Goal: Task Accomplishment & Management: Manage account settings

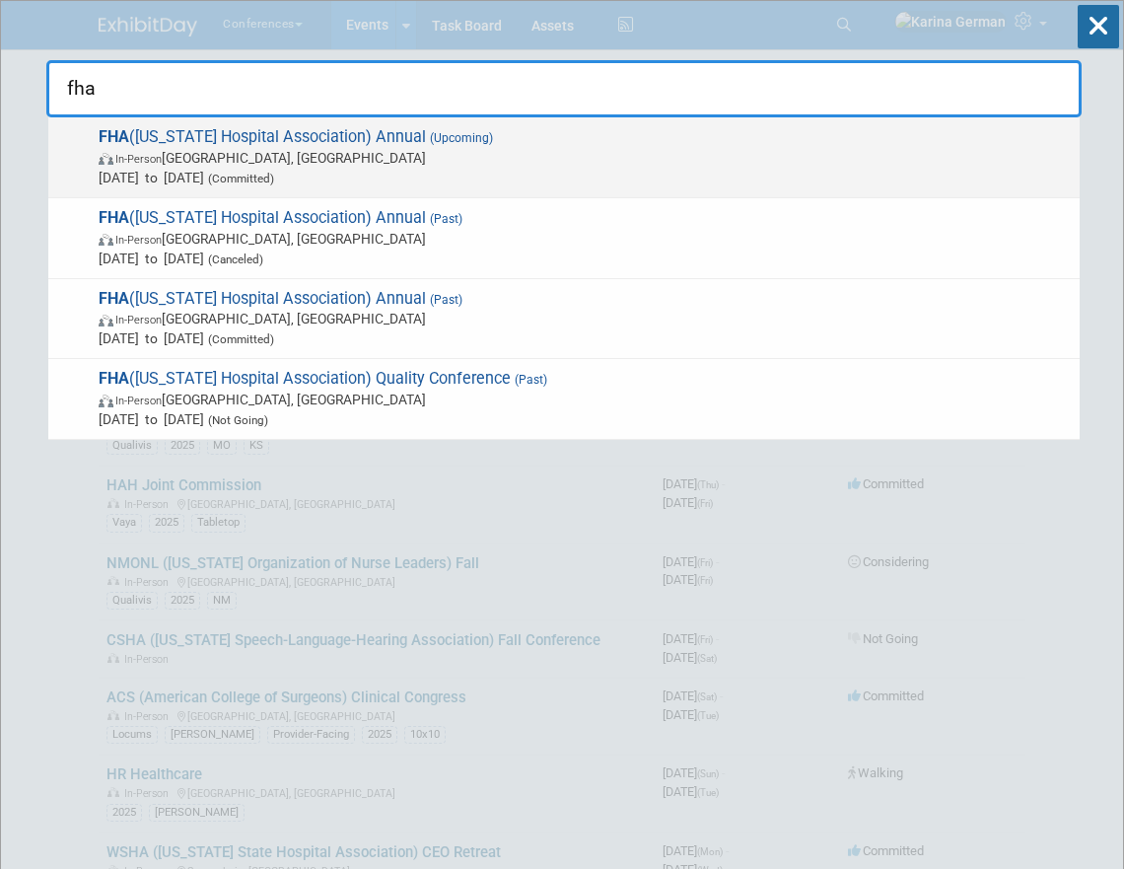
type input "fha"
click at [365, 130] on span "FHA (Florida Hospital Association) Annual (Upcoming) In-Person Orlando, FL Oct …" at bounding box center [581, 157] width 977 height 60
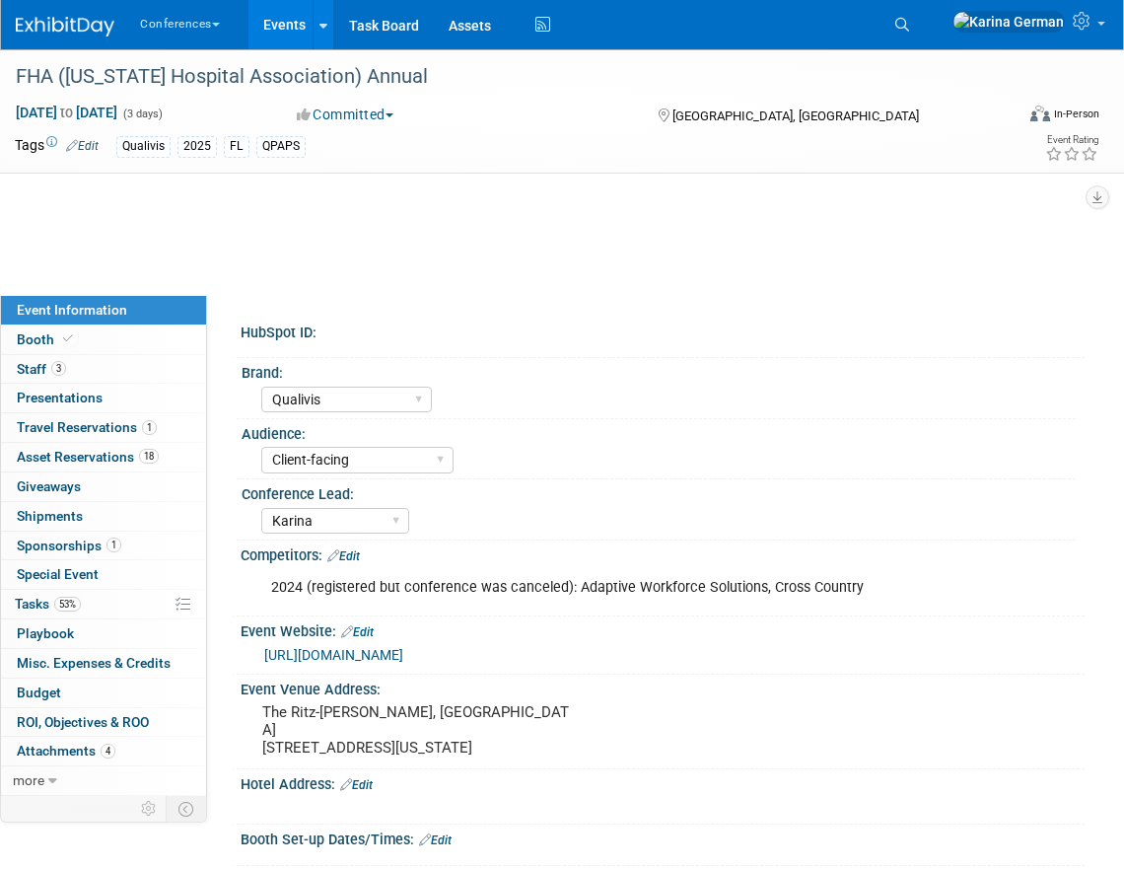
select select "Qualivis"
select select "Client-facing"
select select "Karina"
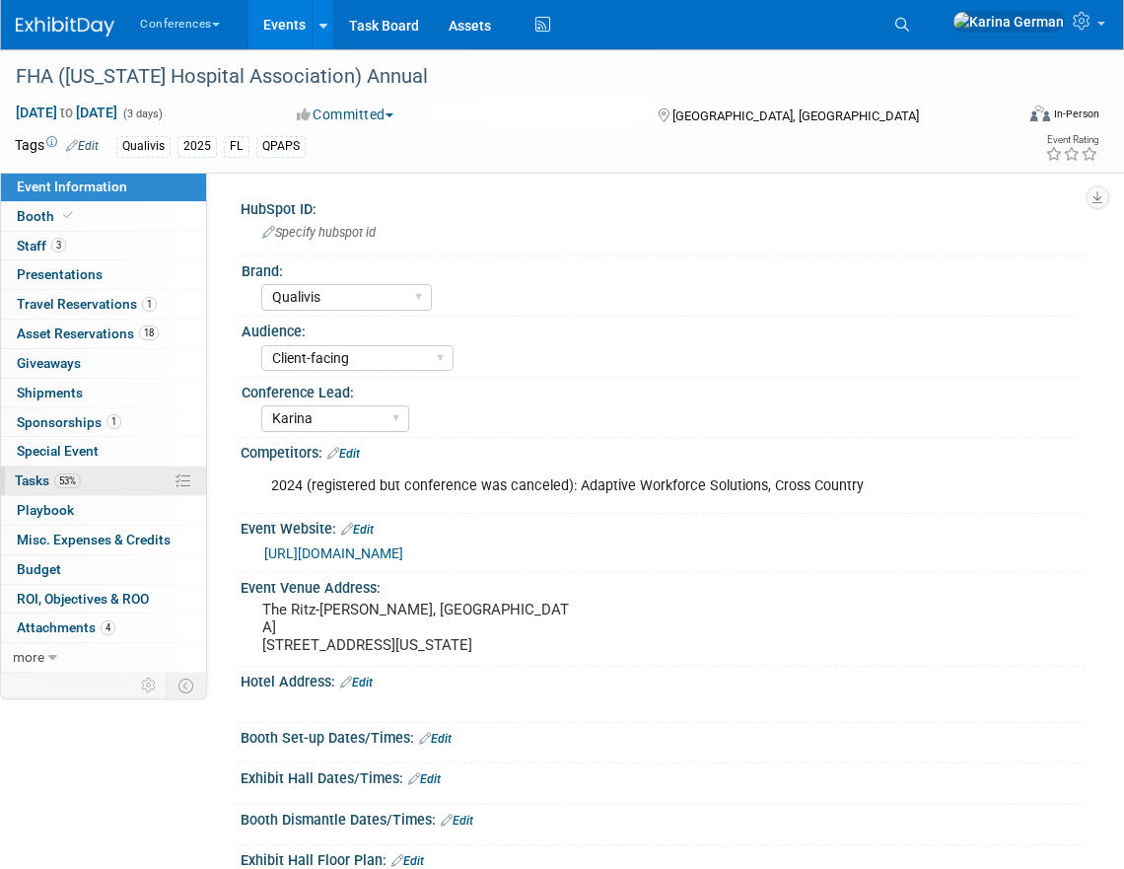
click at [121, 485] on link "53% Tasks 53%" at bounding box center [103, 481] width 205 height 29
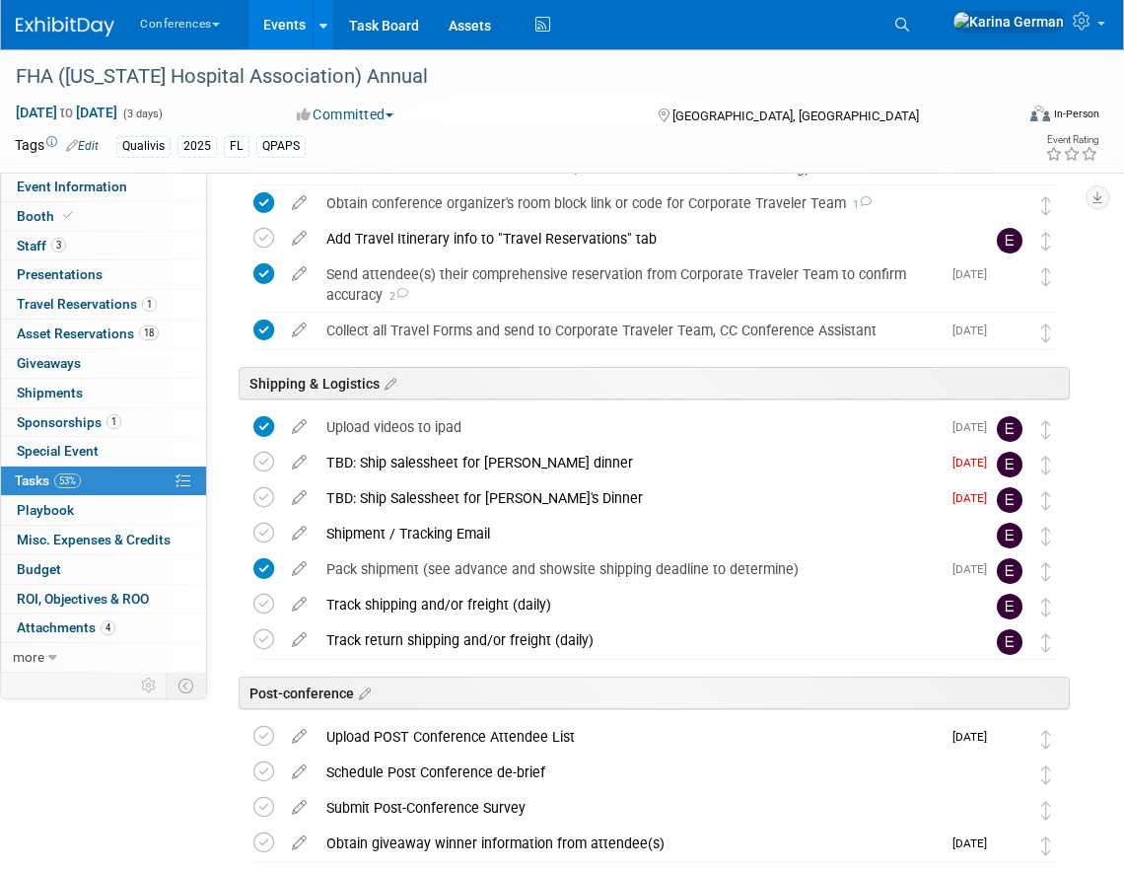
scroll to position [855, 0]
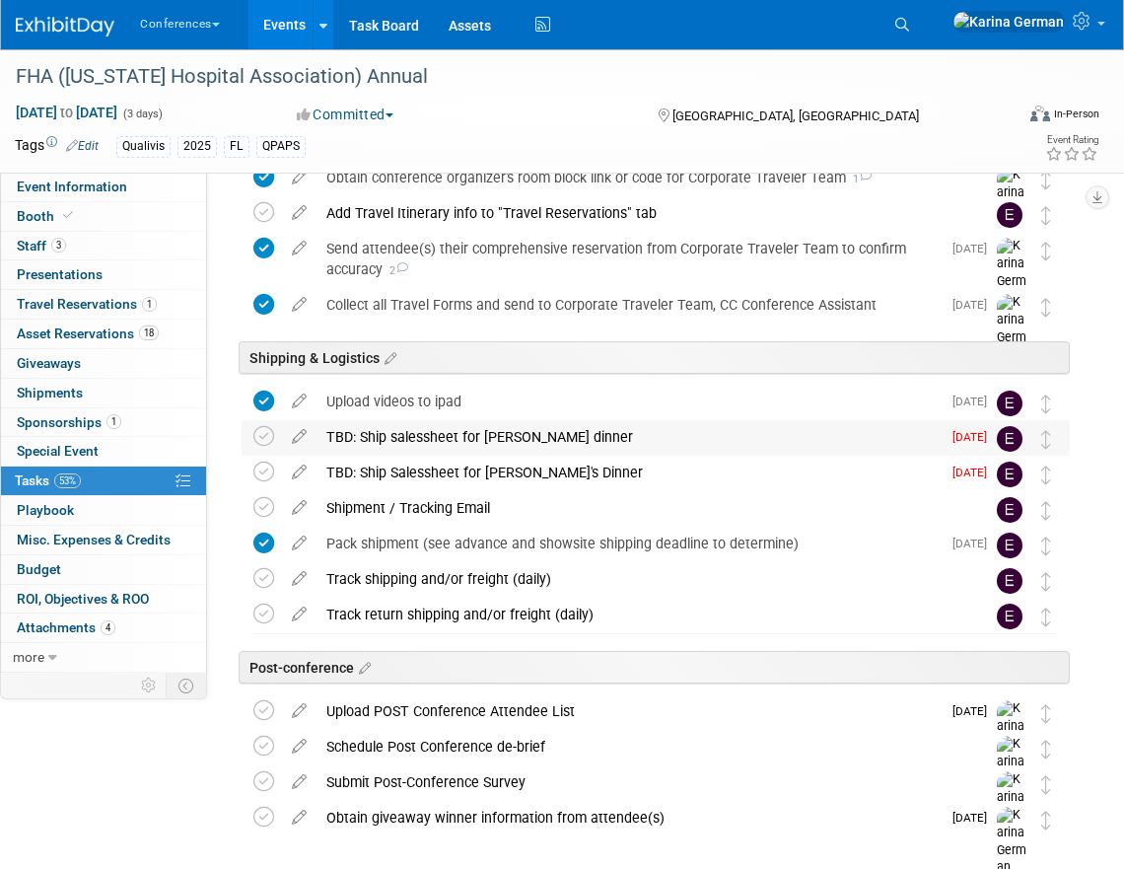
click at [395, 431] on div "TBD: Ship salessheet for Kelly's dinner" at bounding box center [629, 437] width 624 height 34
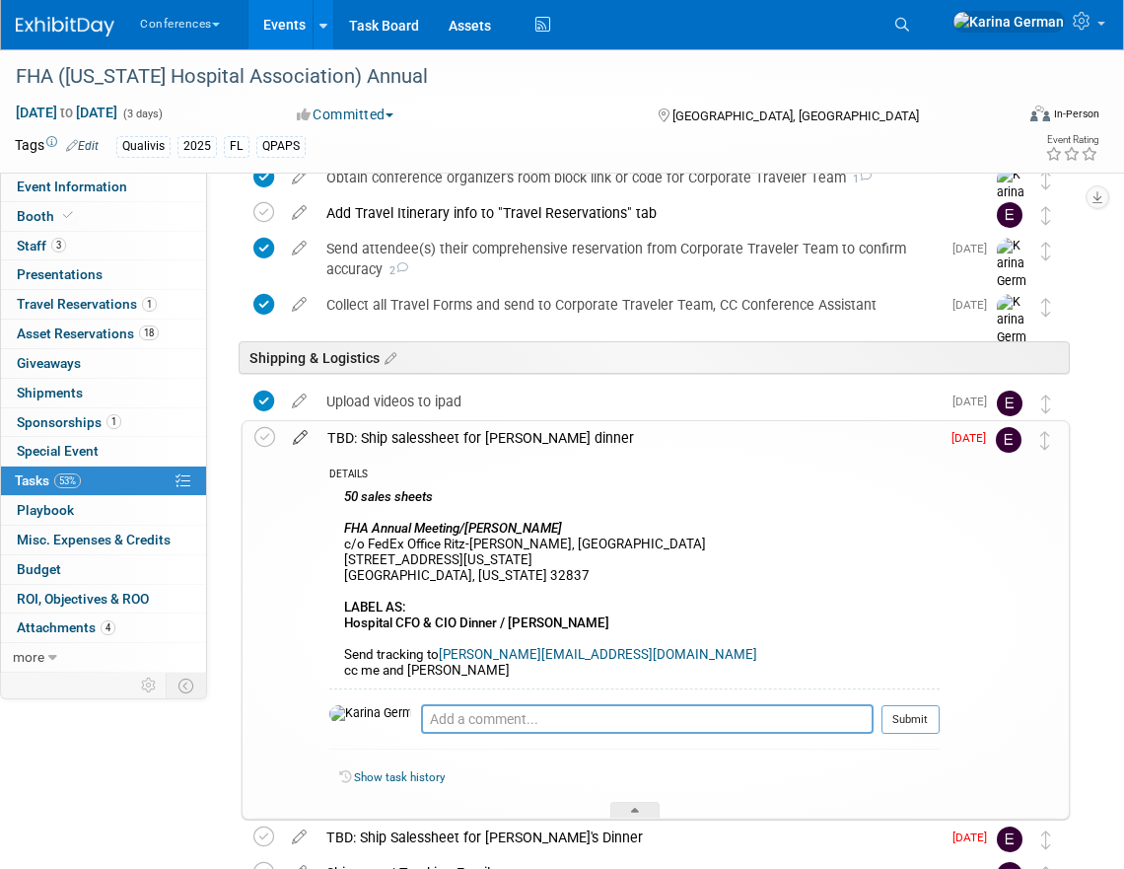
click at [304, 440] on icon at bounding box center [300, 433] width 35 height 25
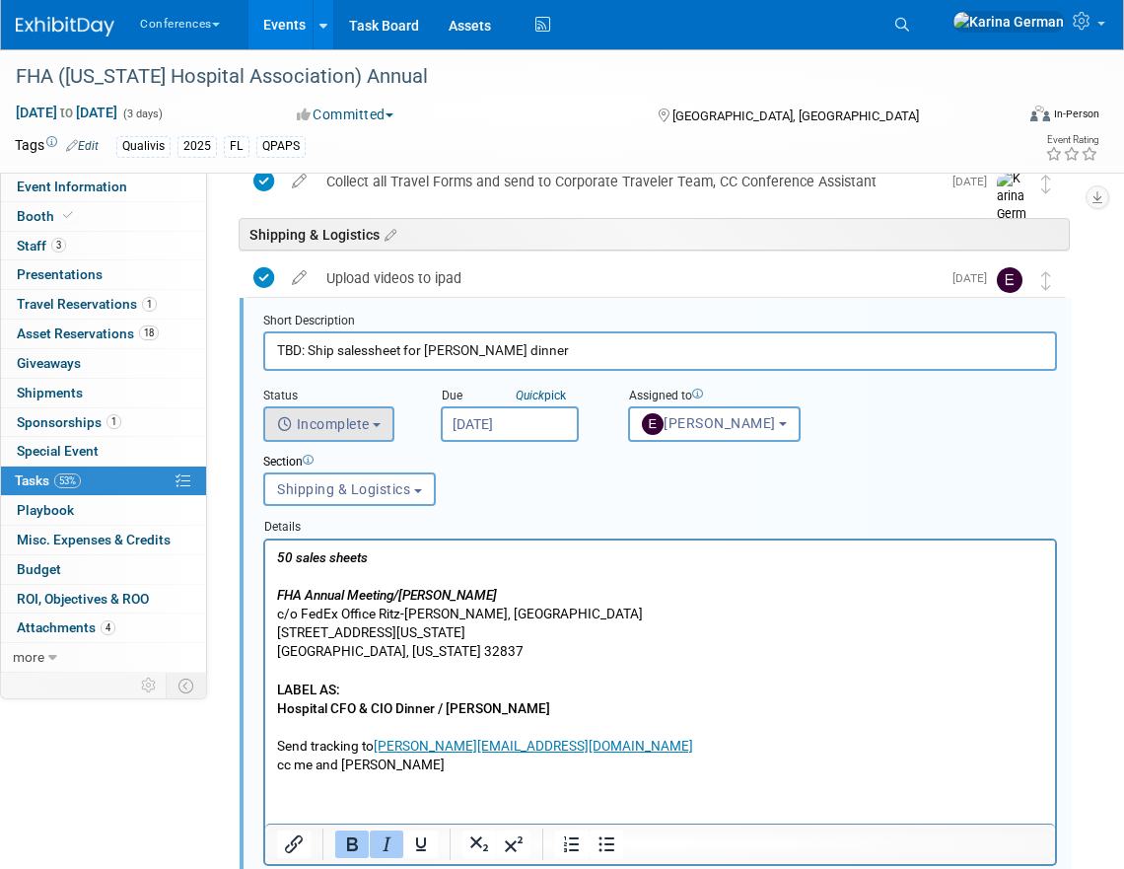
scroll to position [987, 0]
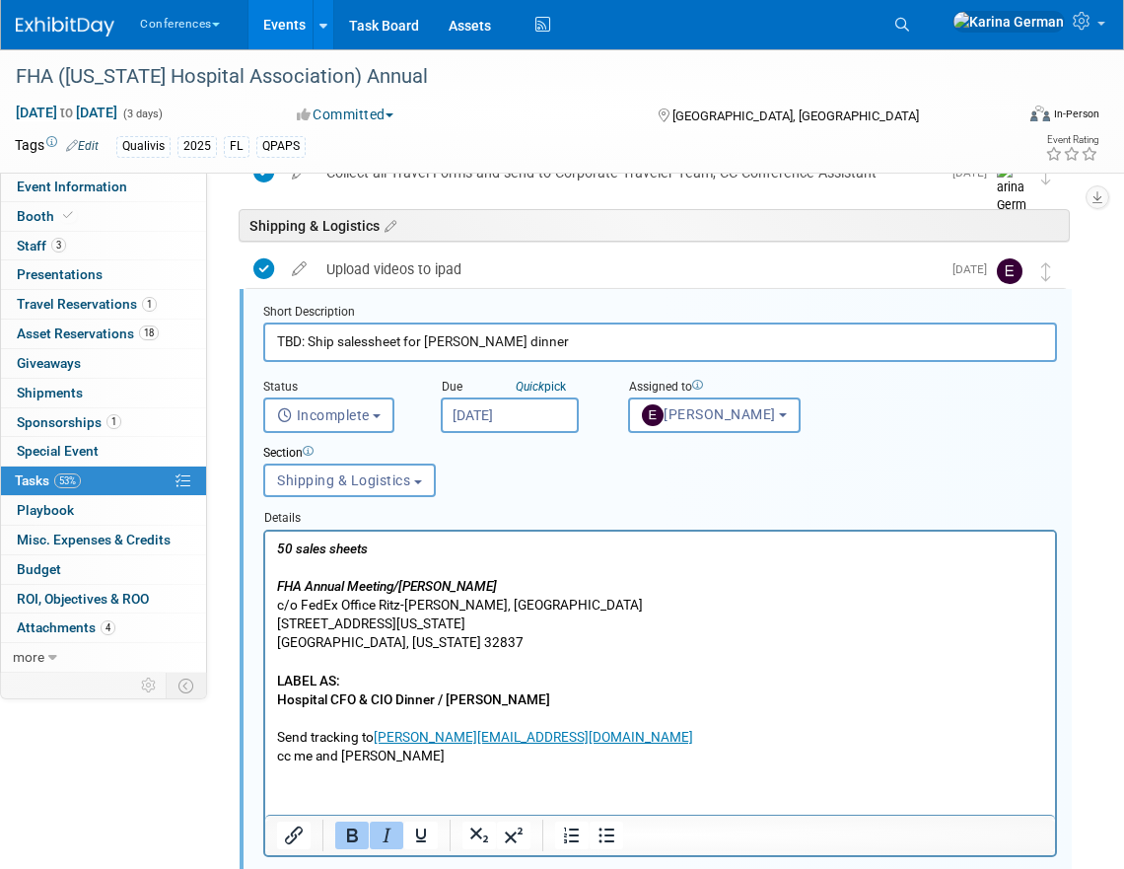
click at [306, 331] on input "TBD: Ship salessheet for Kelly's dinner" at bounding box center [660, 342] width 794 height 38
drag, startPoint x: 309, startPoint y: 340, endPoint x: 194, endPoint y: 339, distance: 114.4
click at [194, 339] on div "Event Information Event Info Booth Booth 3 Staff 3 Staff 0 Presentations 0 Pres…" at bounding box center [562, 312] width 1124 height 2501
click at [309, 344] on input "TBD: Ship salessheet for Kelly's dinner" at bounding box center [660, 342] width 794 height 38
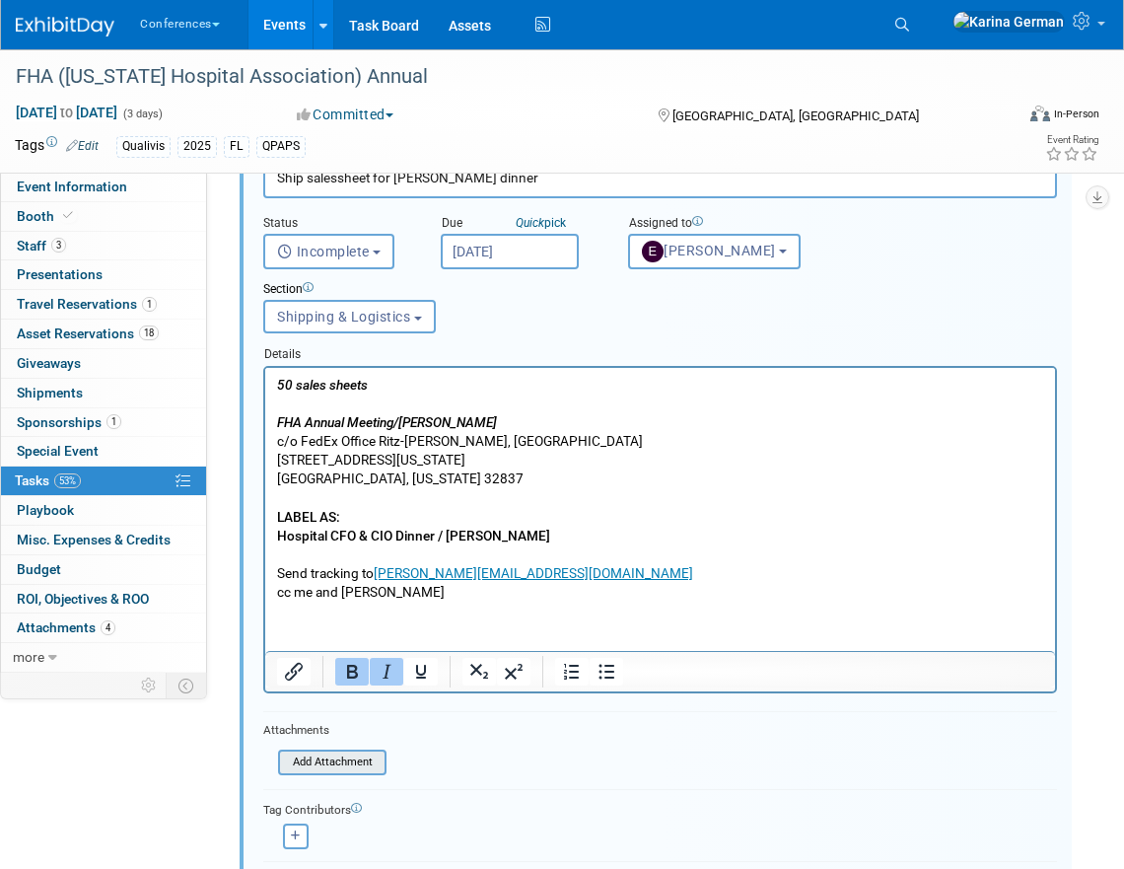
type input "Ship salessheet for Kelly's dinner"
click at [342, 757] on input "file" at bounding box center [283, 763] width 201 height 22
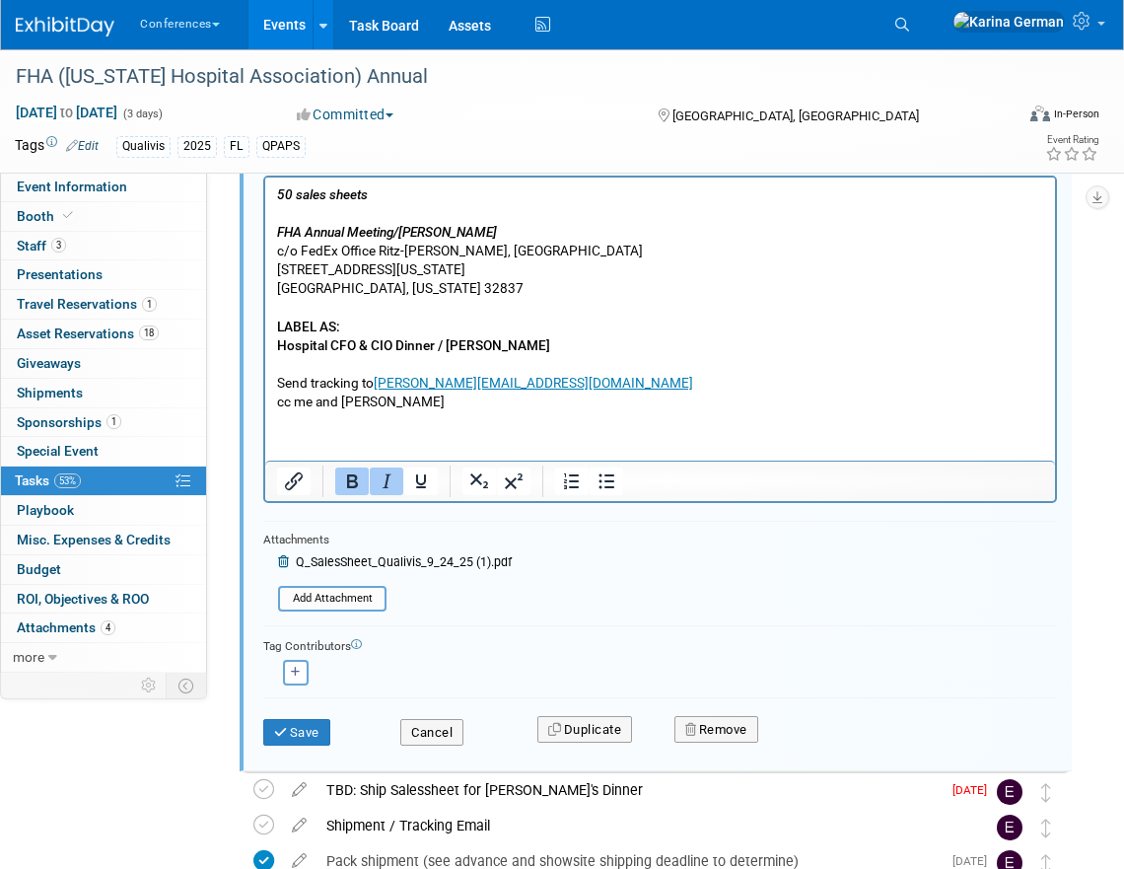
scroll to position [1347, 0]
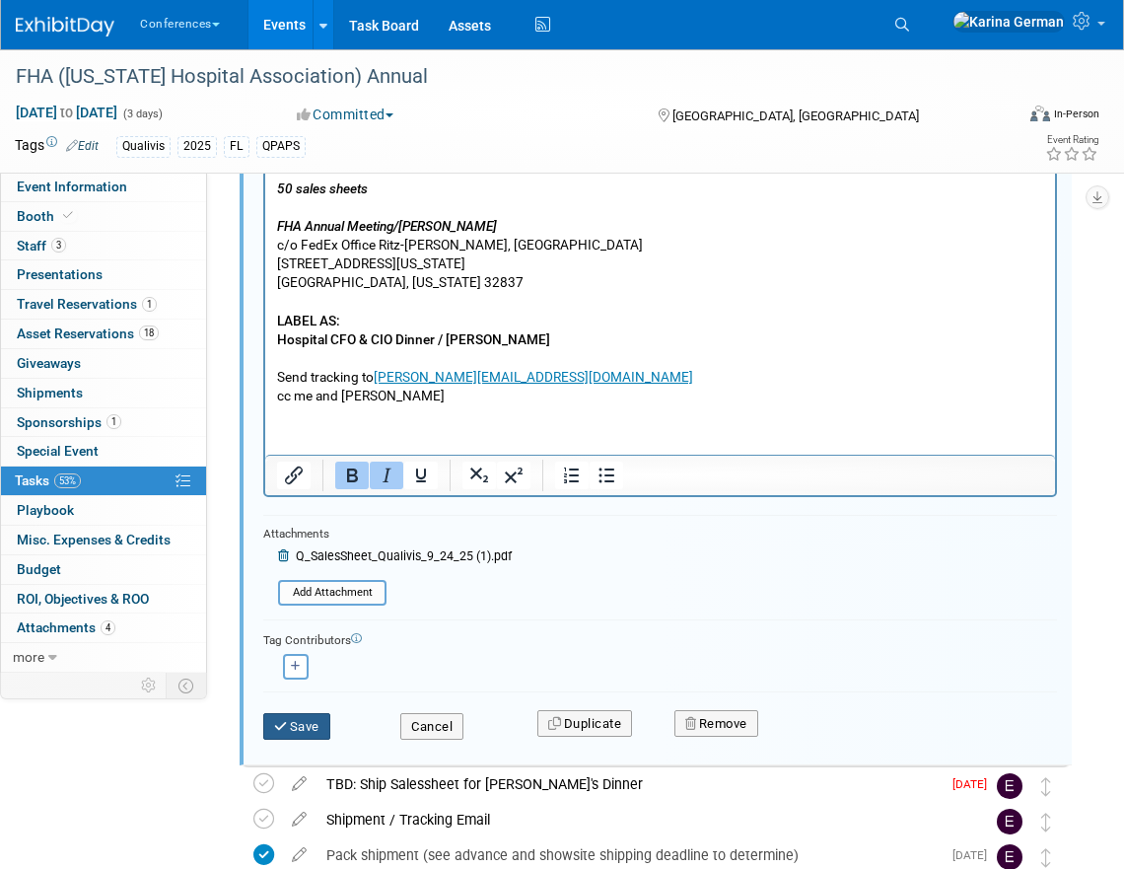
click at [296, 730] on button "Save" at bounding box center [296, 727] width 67 height 28
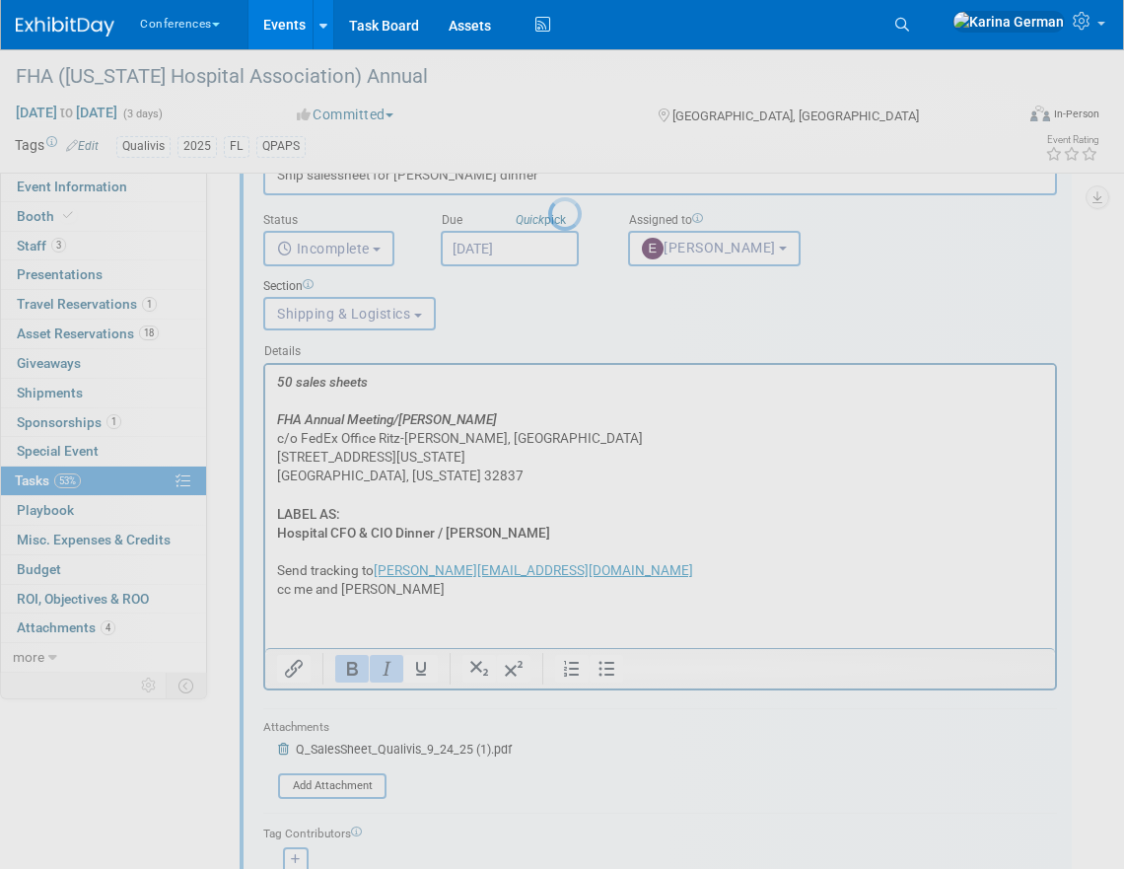
scroll to position [1156, 0]
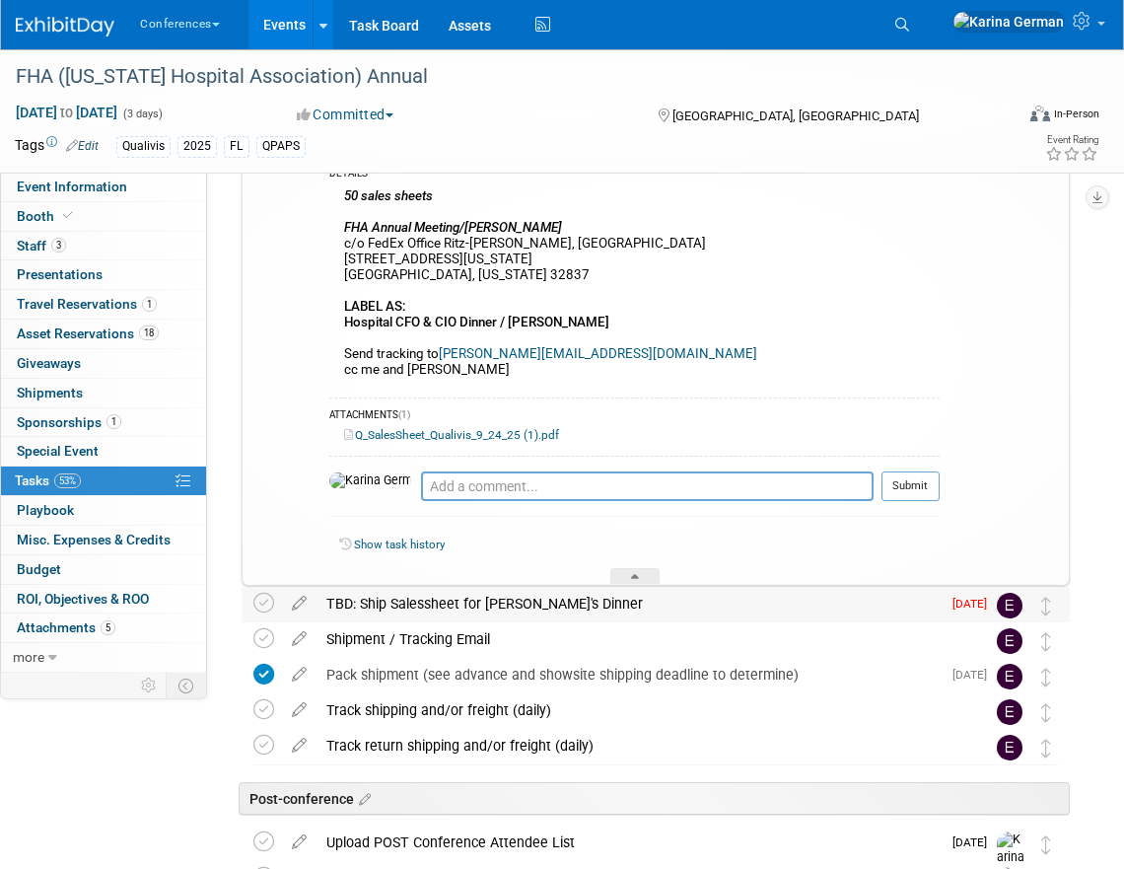
click at [359, 604] on div "TBD: Ship Salessheet for Aaron's Dinner" at bounding box center [629, 604] width 624 height 34
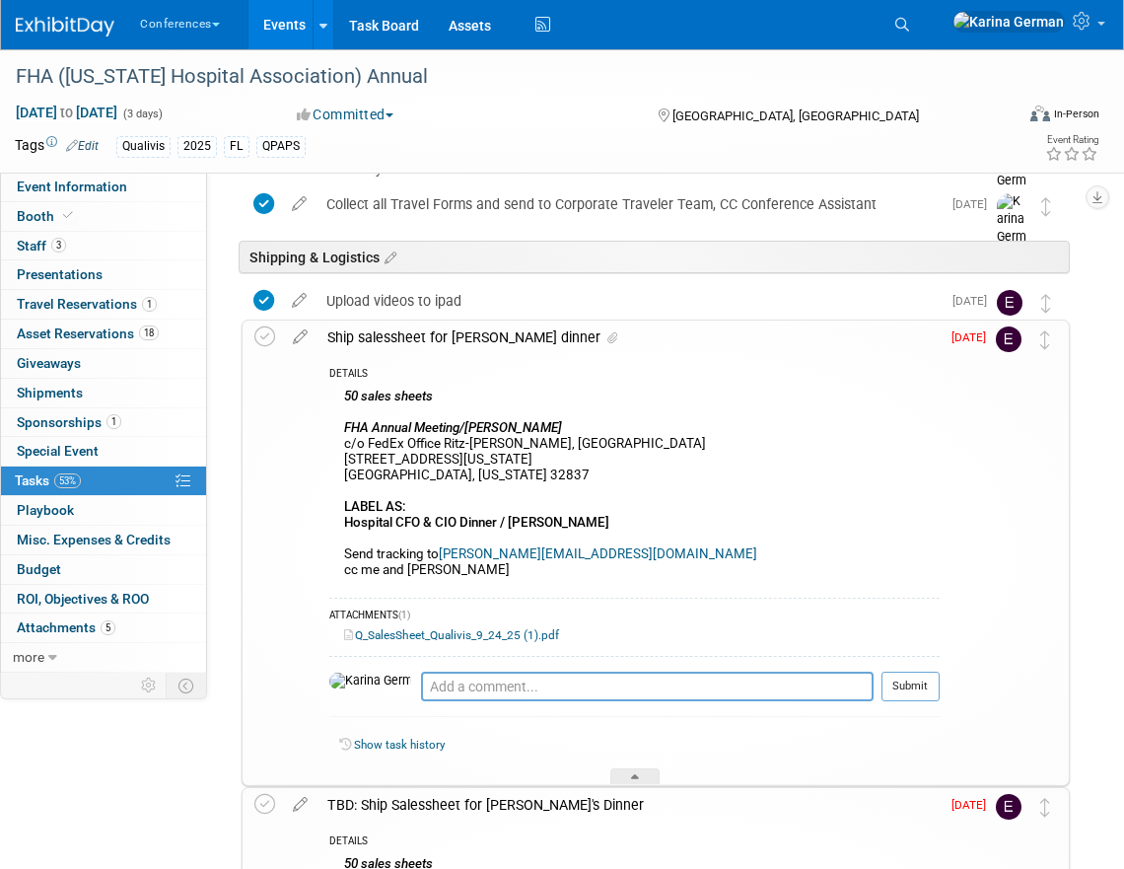
scroll to position [950, 0]
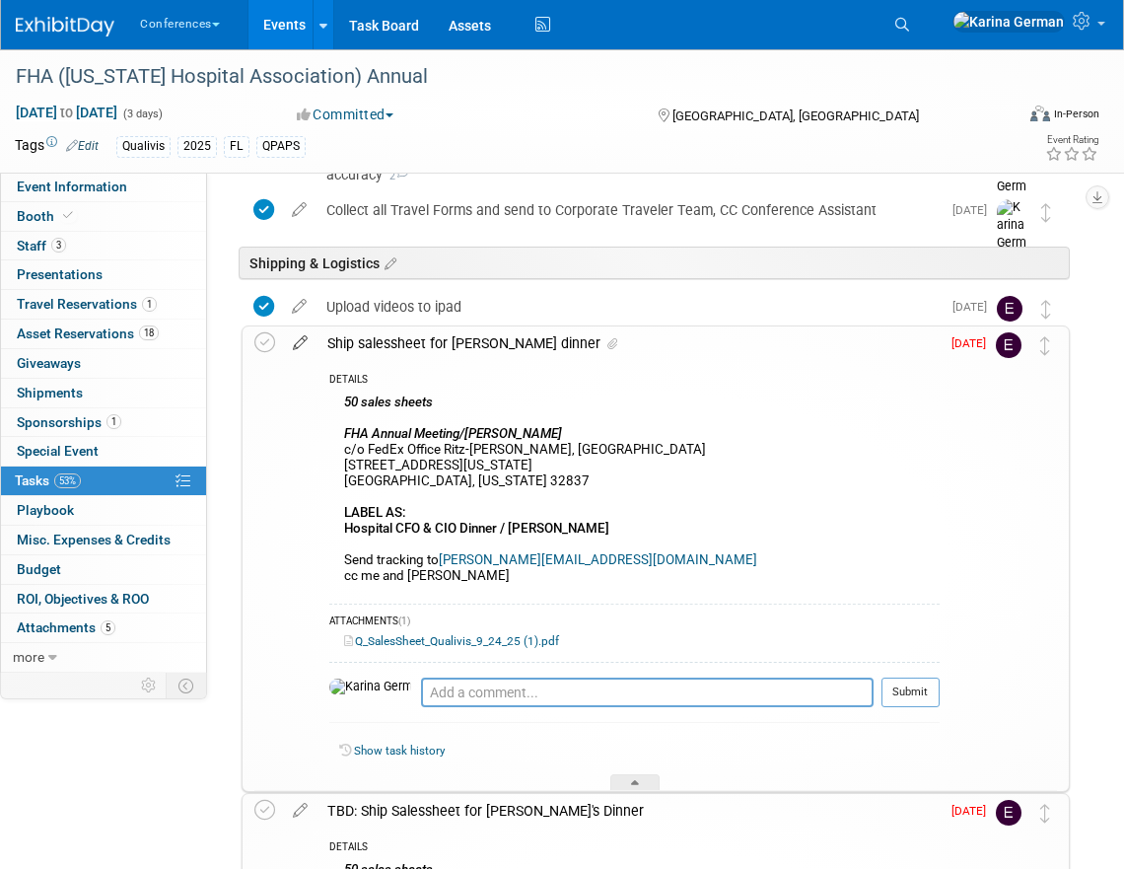
click at [305, 336] on icon at bounding box center [300, 338] width 35 height 25
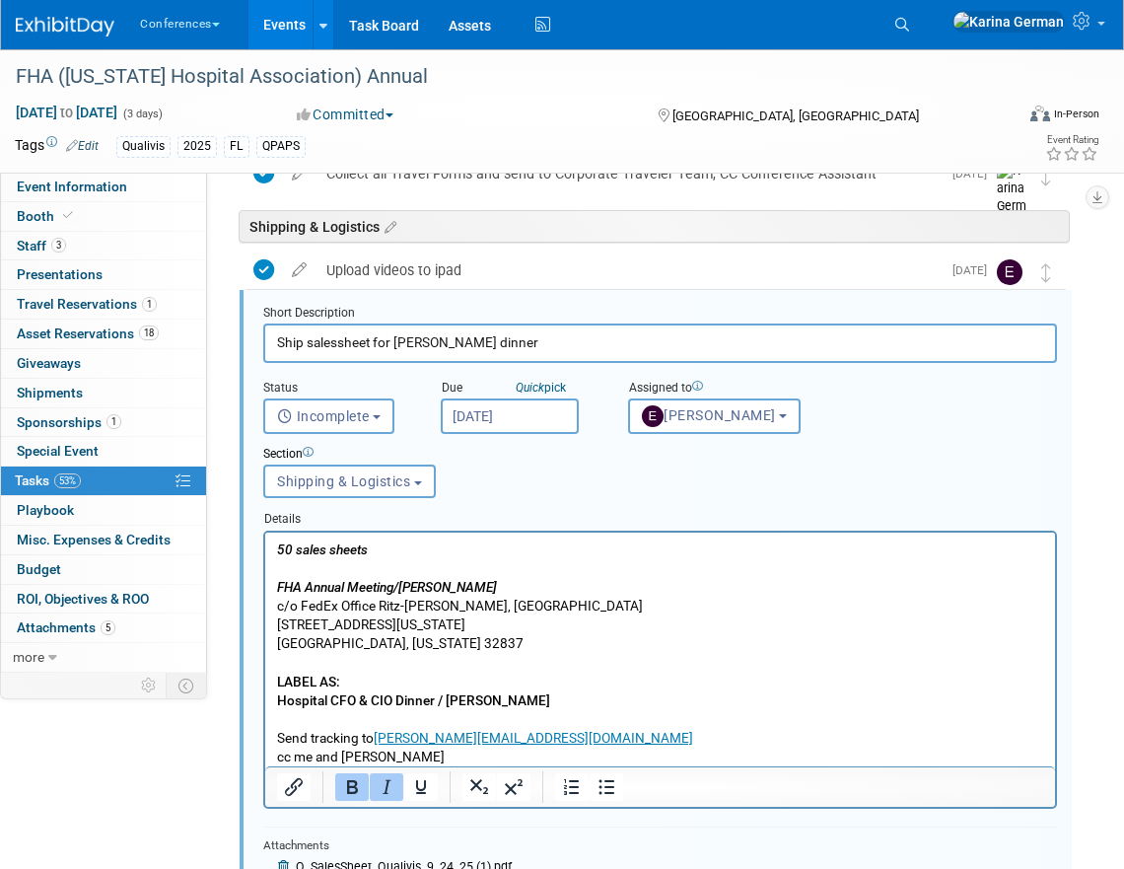
scroll to position [987, 0]
click at [489, 415] on input "Oct 2, 2025" at bounding box center [510, 415] width 138 height 36
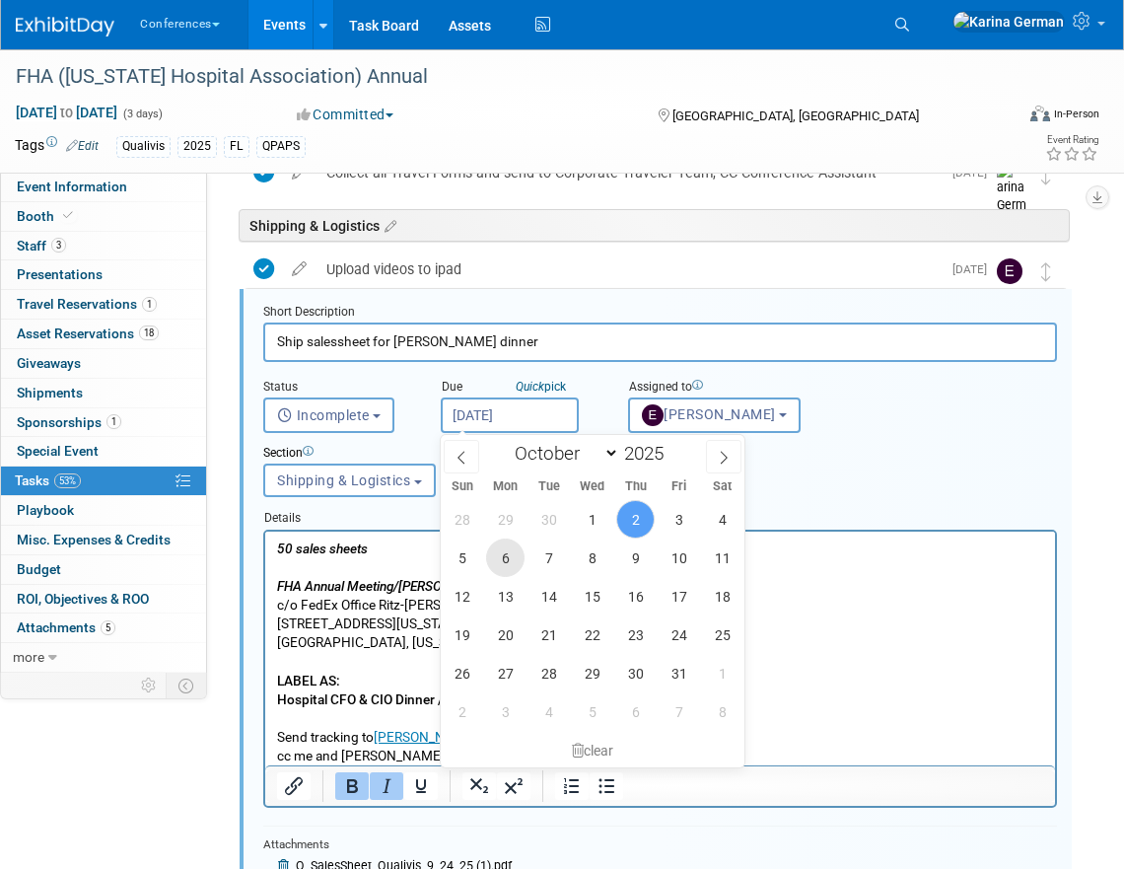
click at [514, 564] on span "6" at bounding box center [505, 558] width 38 height 38
type input "Oct 6, 2025"
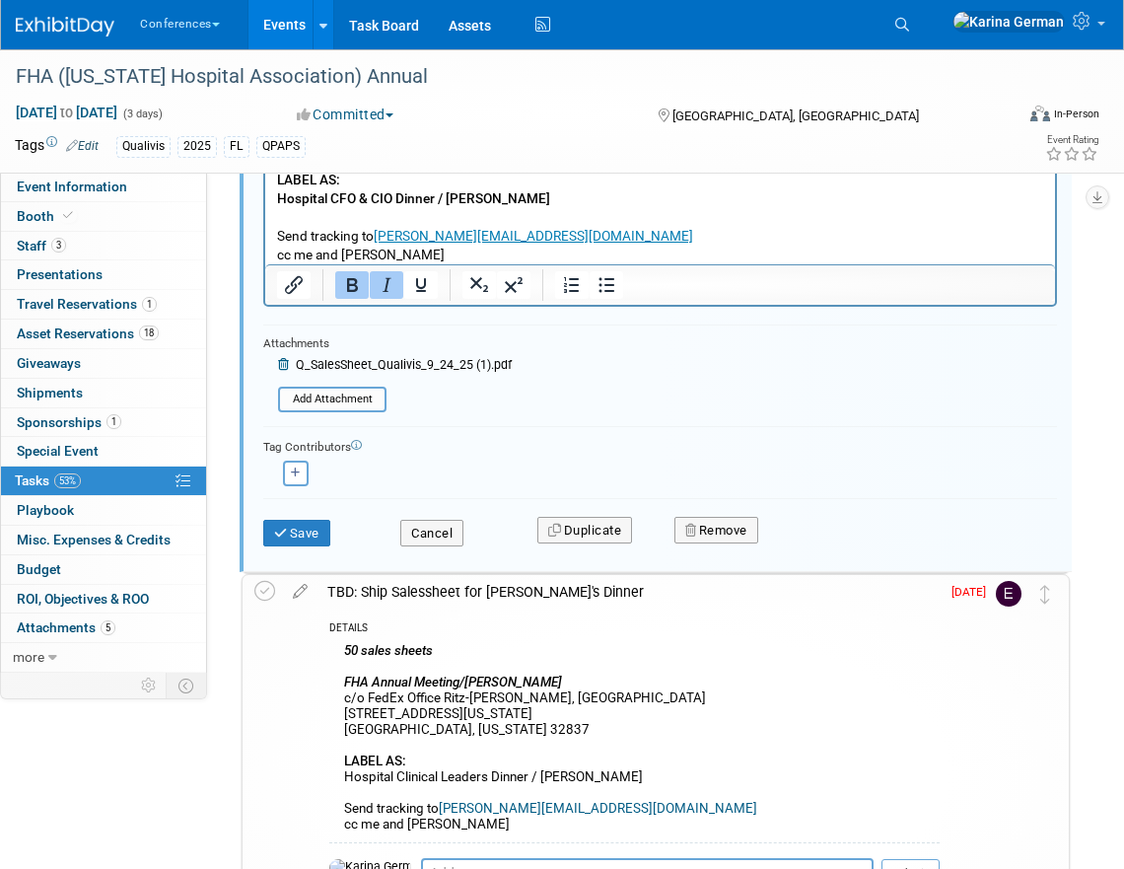
scroll to position [1500, 0]
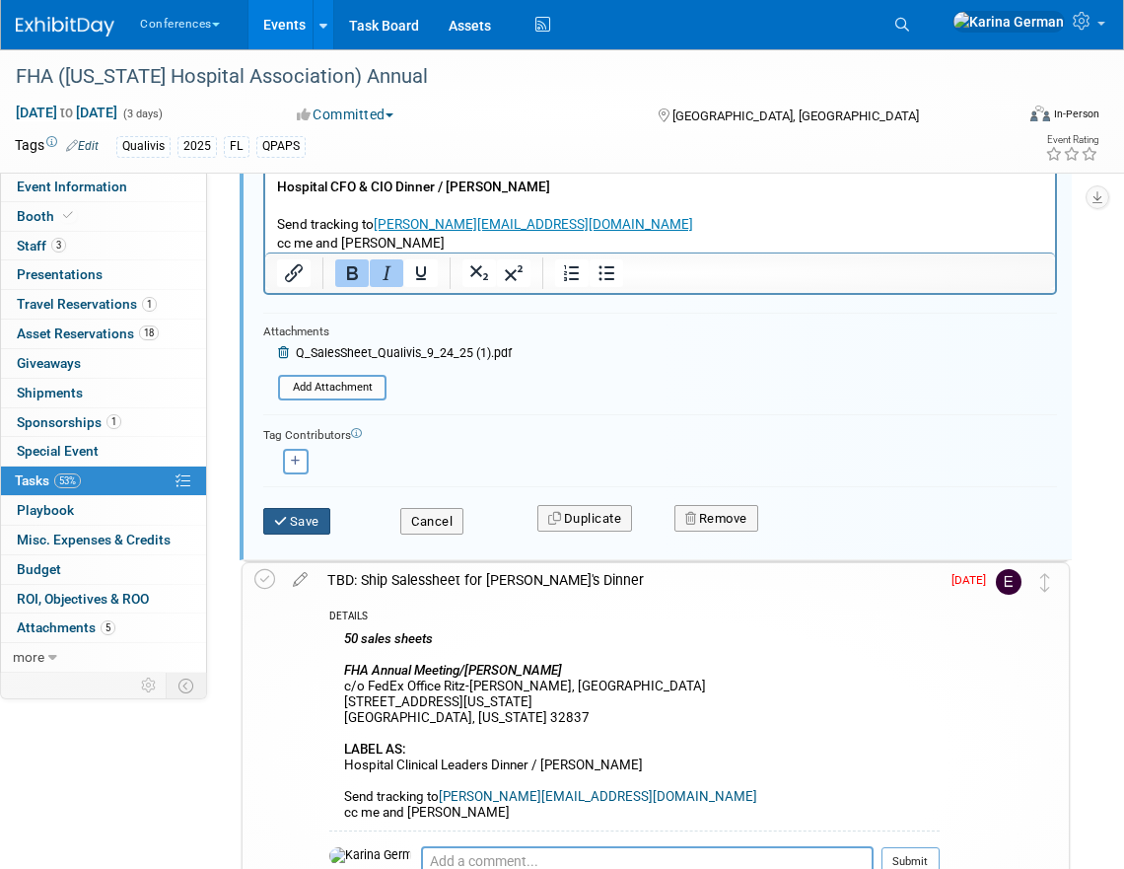
click at [324, 517] on button "Save" at bounding box center [296, 522] width 67 height 28
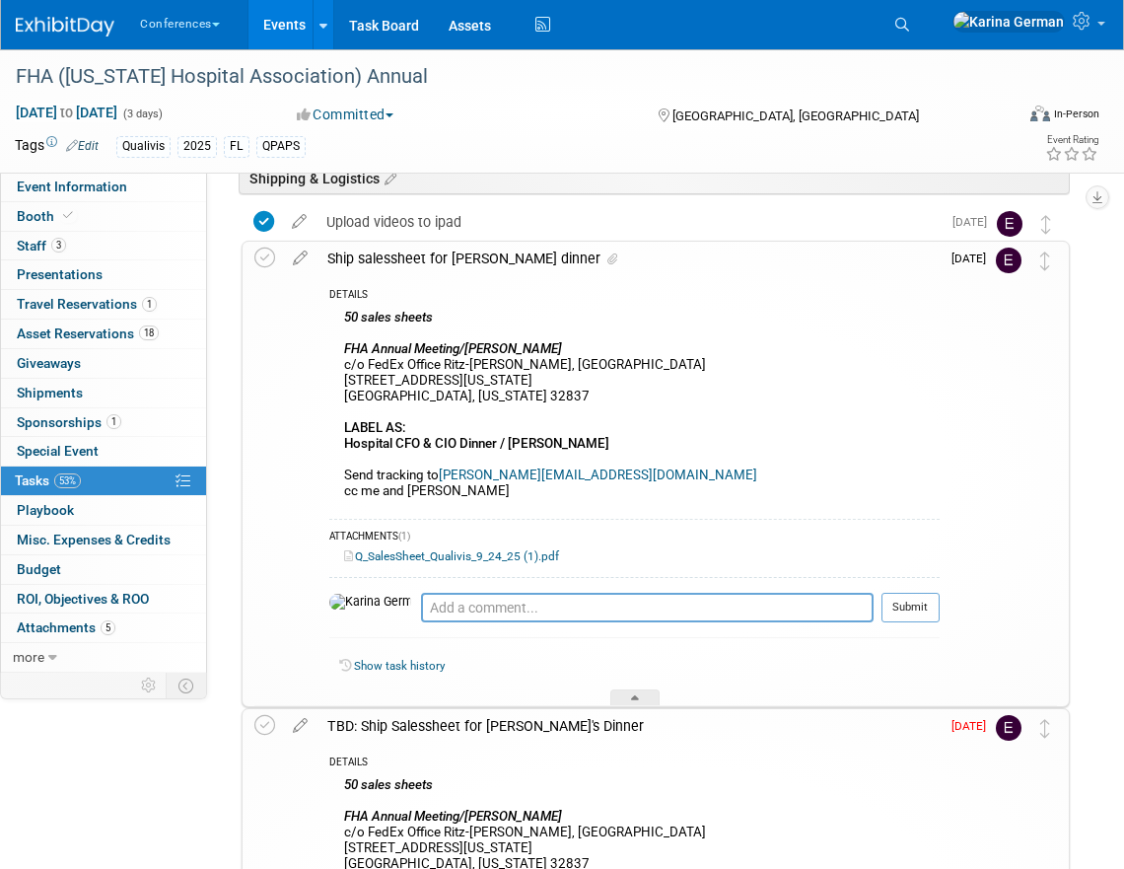
scroll to position [1004, 0]
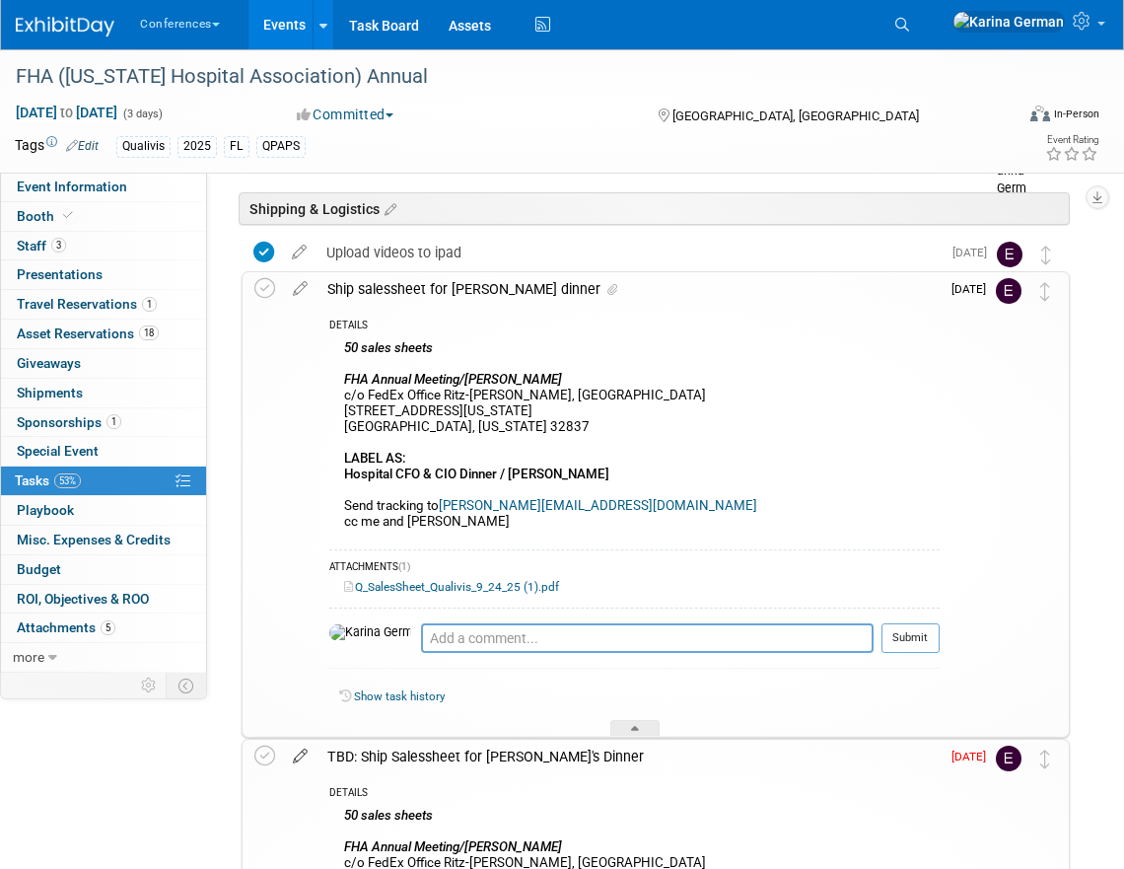
click at [300, 759] on icon at bounding box center [300, 752] width 35 height 25
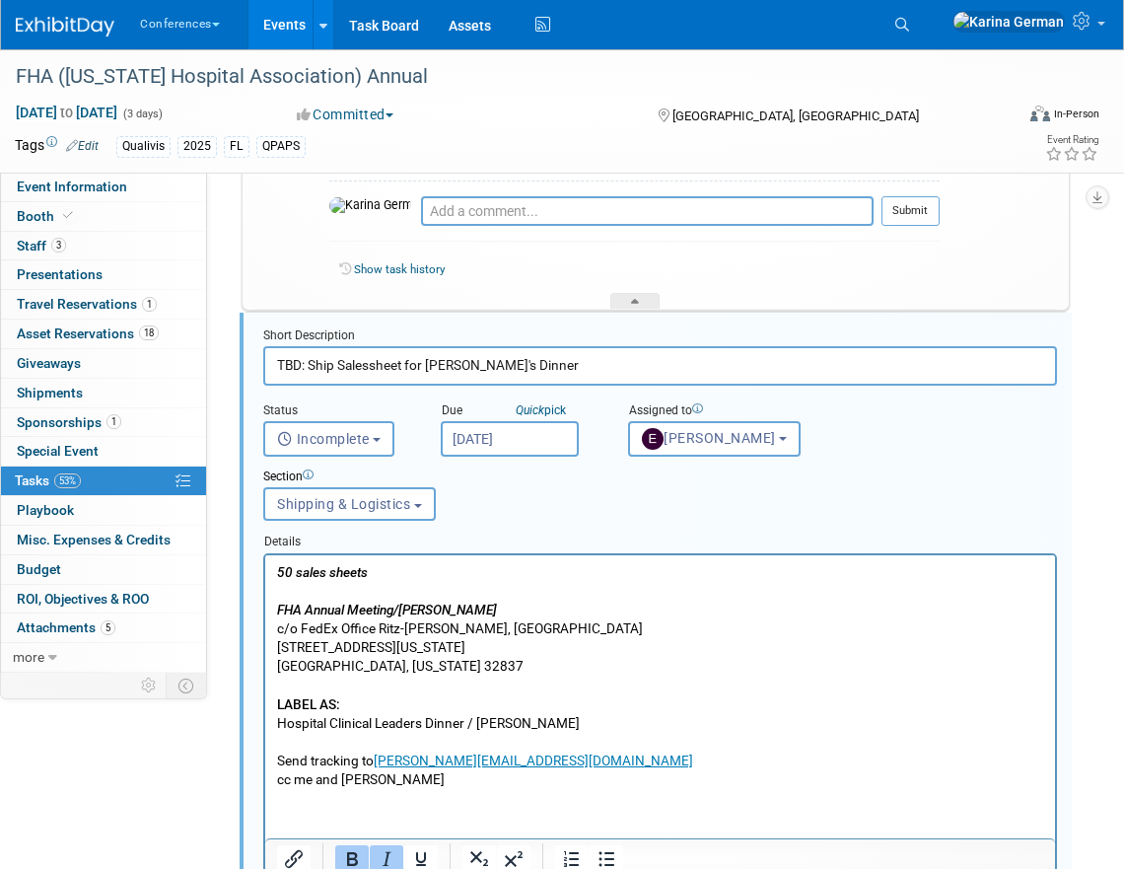
scroll to position [1455, 0]
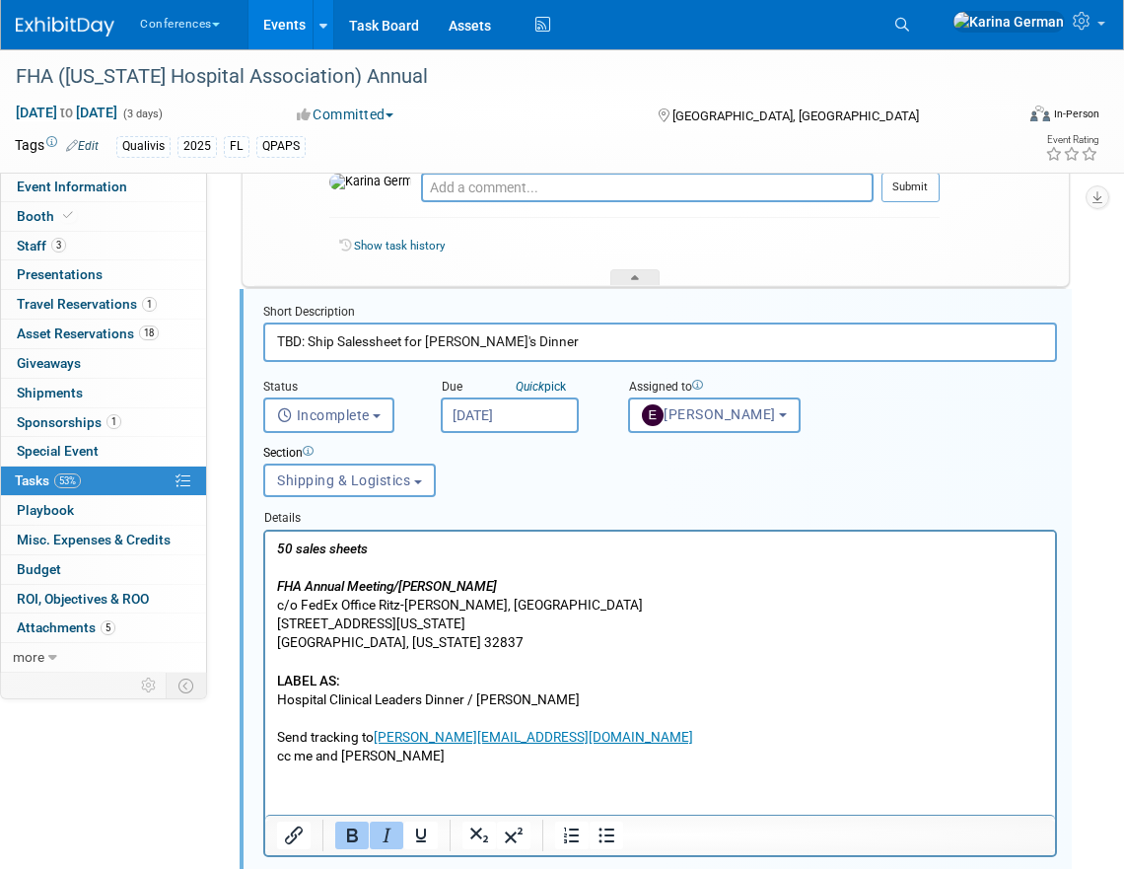
click at [312, 334] on input "TBD: Ship Salessheet for Aaron's Dinner" at bounding box center [660, 342] width 794 height 38
type input "Ship Salessheet for Aaron's Dinner"
click at [523, 409] on input "Oct 2, 2025" at bounding box center [510, 415] width 138 height 36
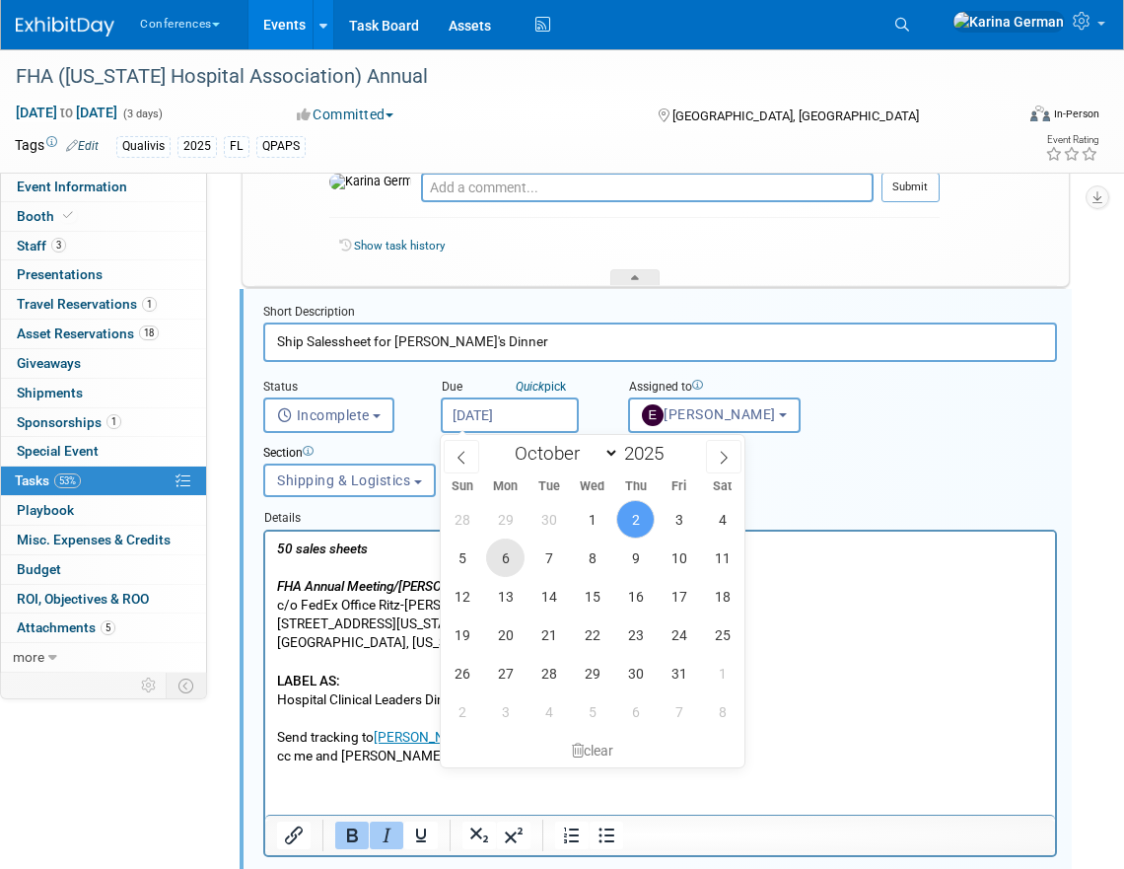
click at [519, 564] on span "6" at bounding box center [505, 558] width 38 height 38
type input "Oct 6, 2025"
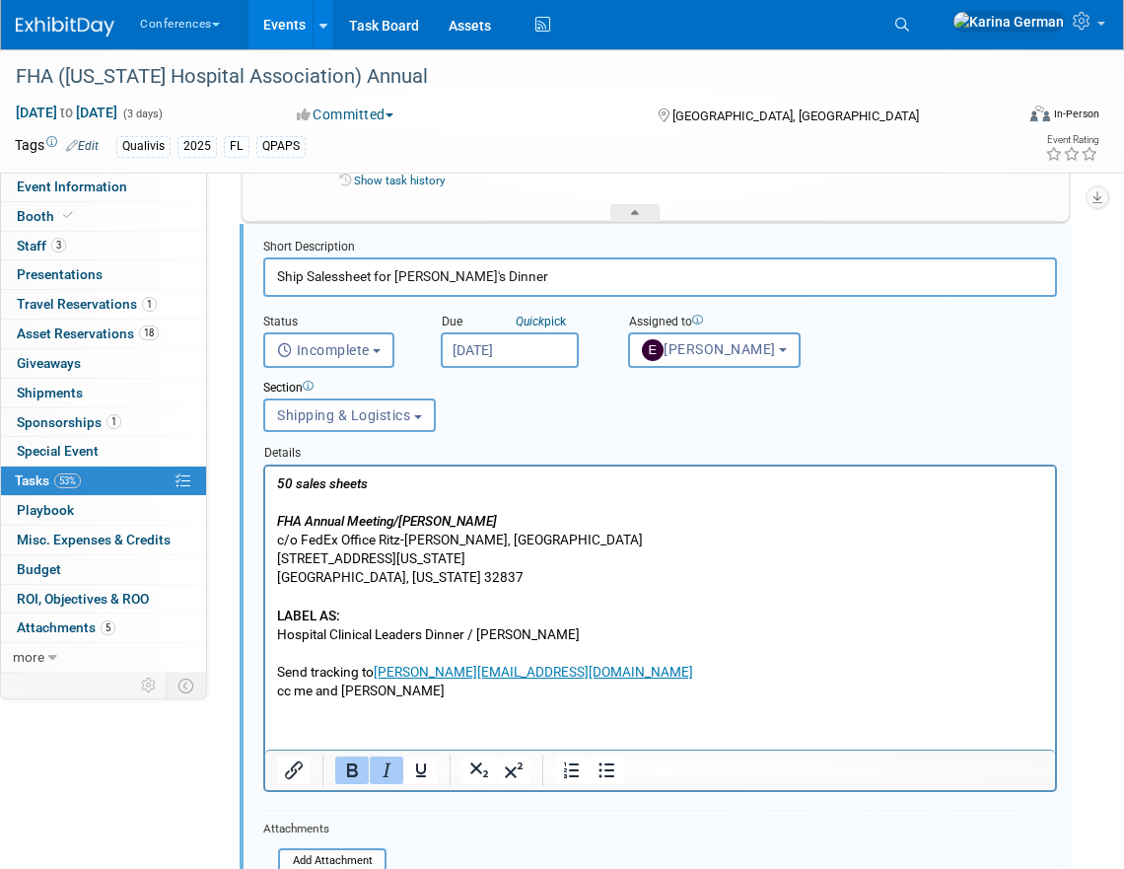
scroll to position [1573, 0]
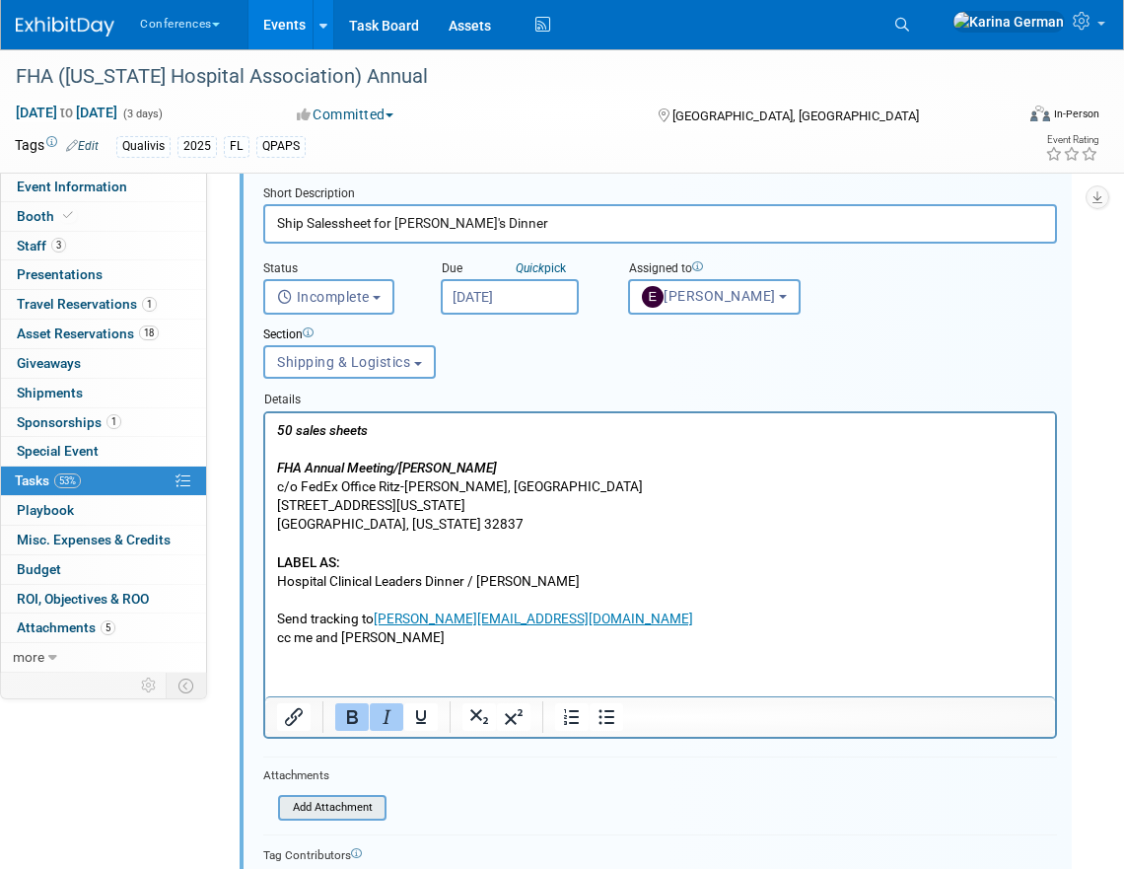
click at [343, 815] on input "file" at bounding box center [283, 808] width 201 height 22
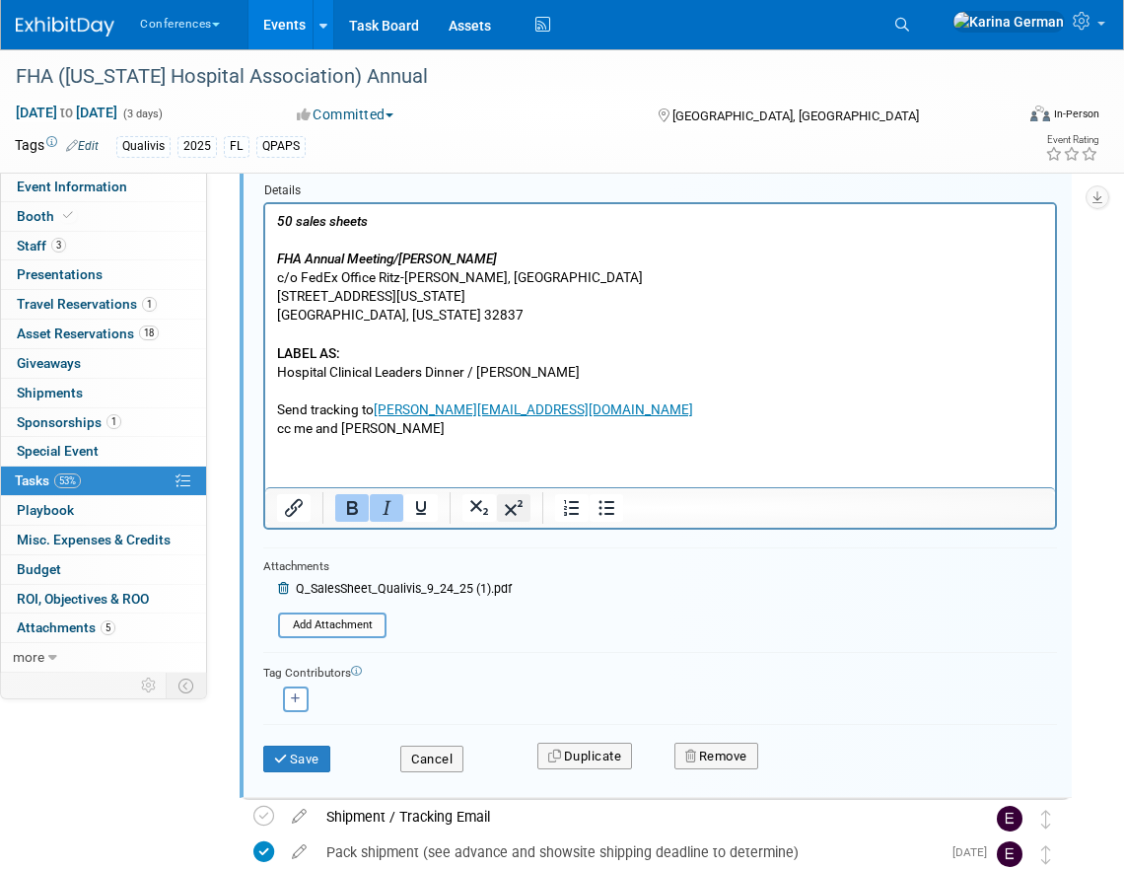
scroll to position [1828, 0]
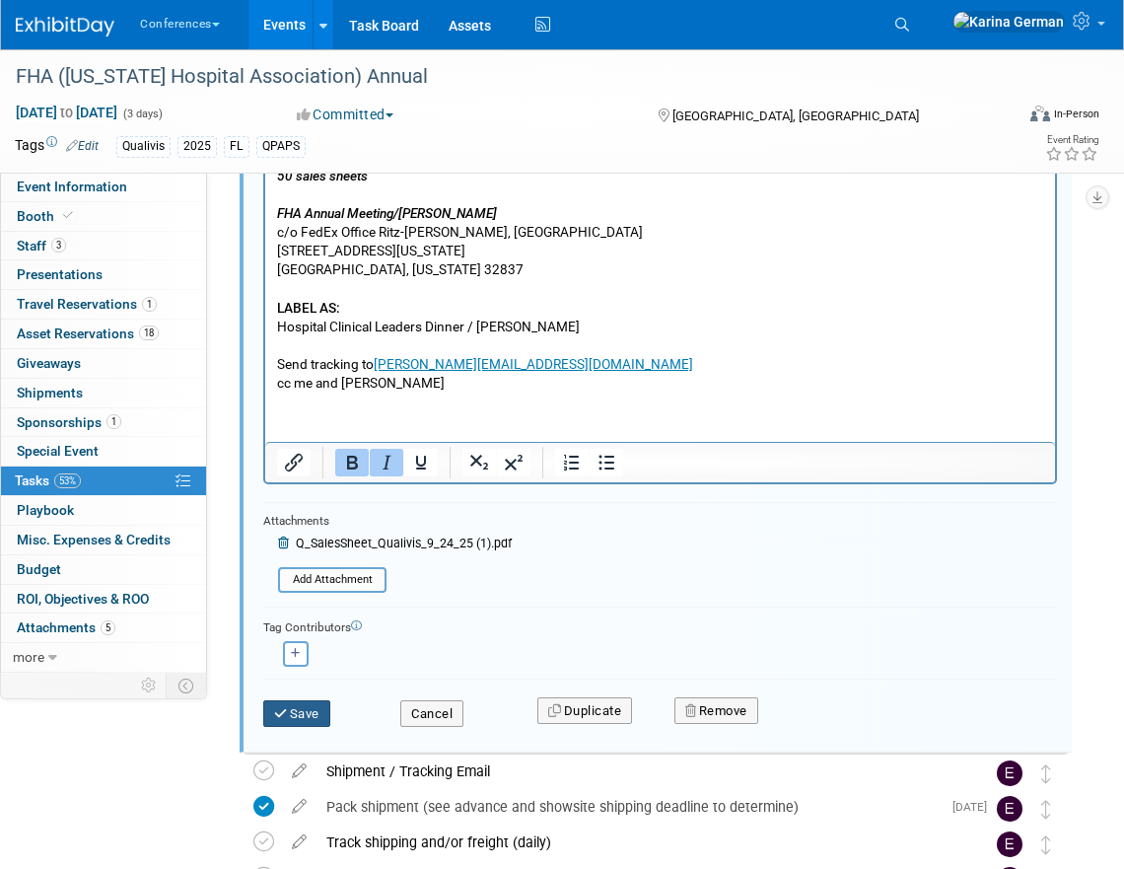
click at [287, 719] on icon "submit" at bounding box center [282, 713] width 16 height 13
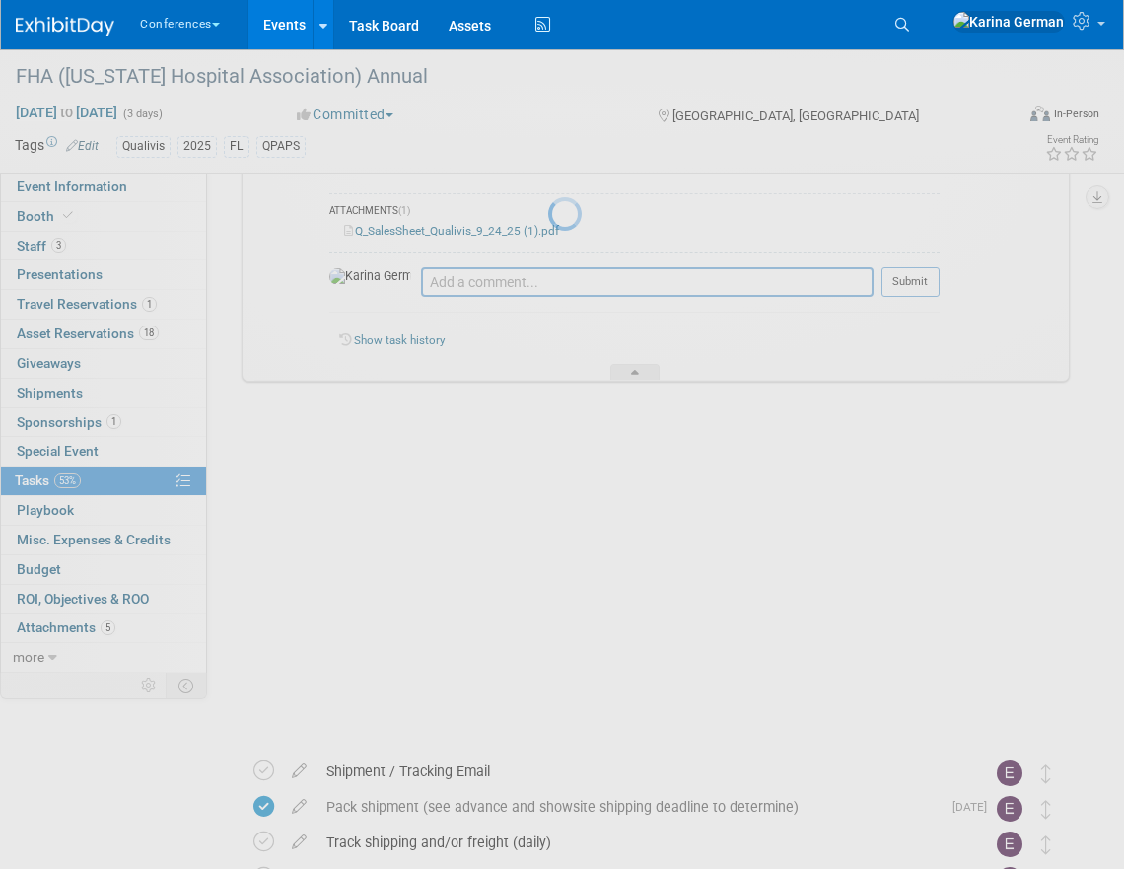
scroll to position [1807, 0]
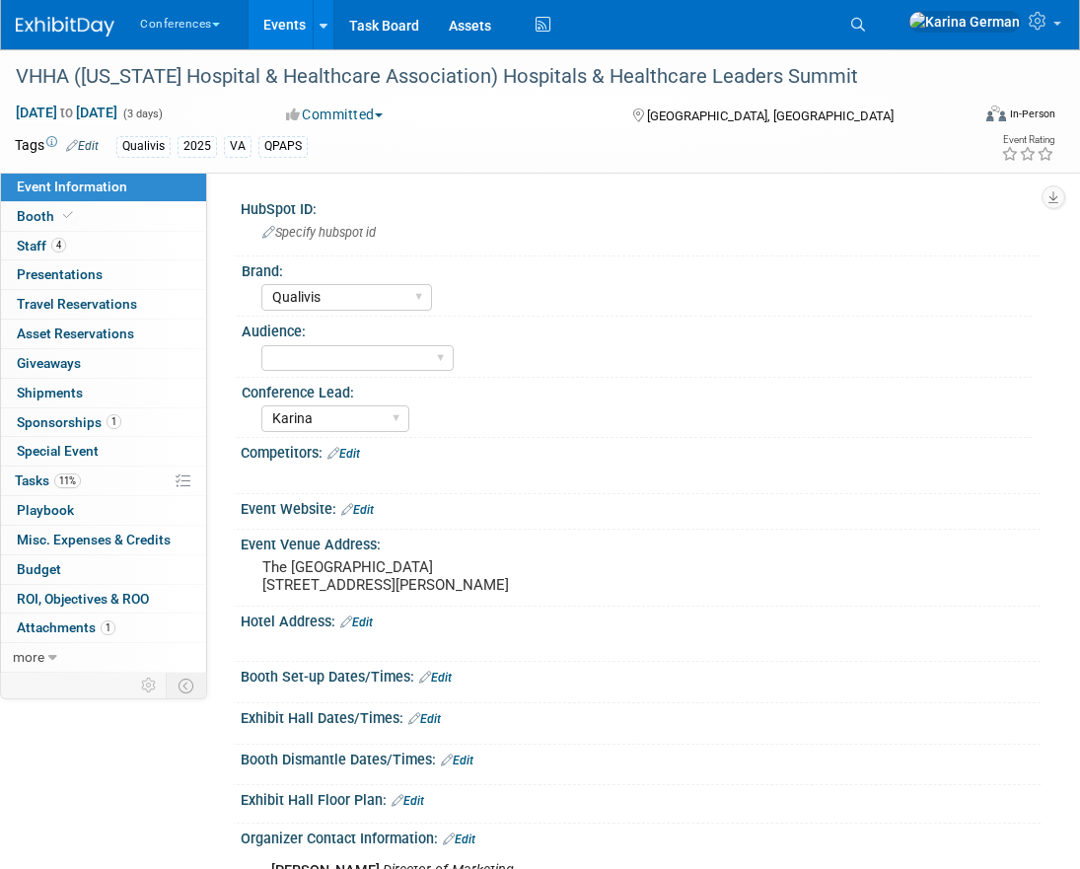
select select "Qualivis"
select select "Karina"
click at [716, 70] on div "VHHA ([US_STATE] Hospital & Healthcare Association) Hospitals & Healthcare Lead…" at bounding box center [481, 77] width 944 height 36
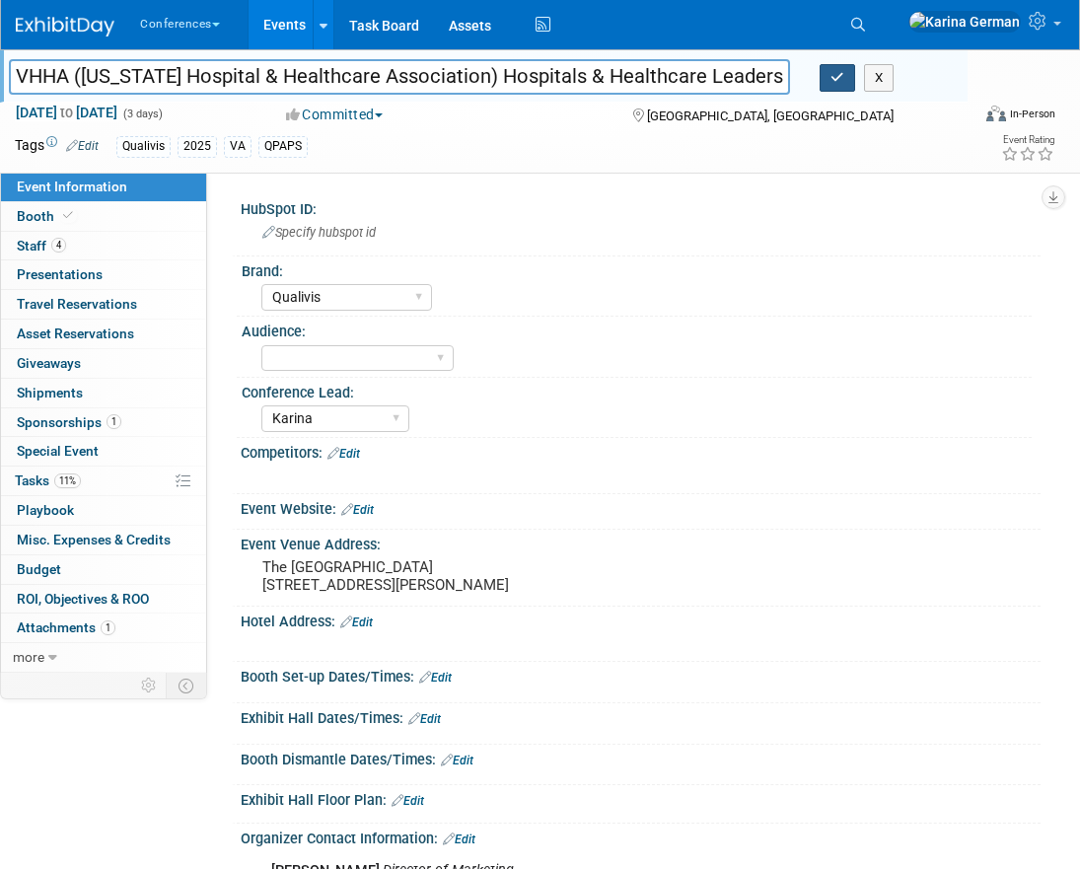
scroll to position [0, 36]
drag, startPoint x: 468, startPoint y: 78, endPoint x: 828, endPoint y: 71, distance: 361.0
click at [828, 71] on div "VHHA ([US_STATE] Hospital & Healthcare Association) Hospitals & Healthcare Lead…" at bounding box center [480, 79] width 973 height 30
click at [81, 477] on span "11%" at bounding box center [67, 480] width 27 height 15
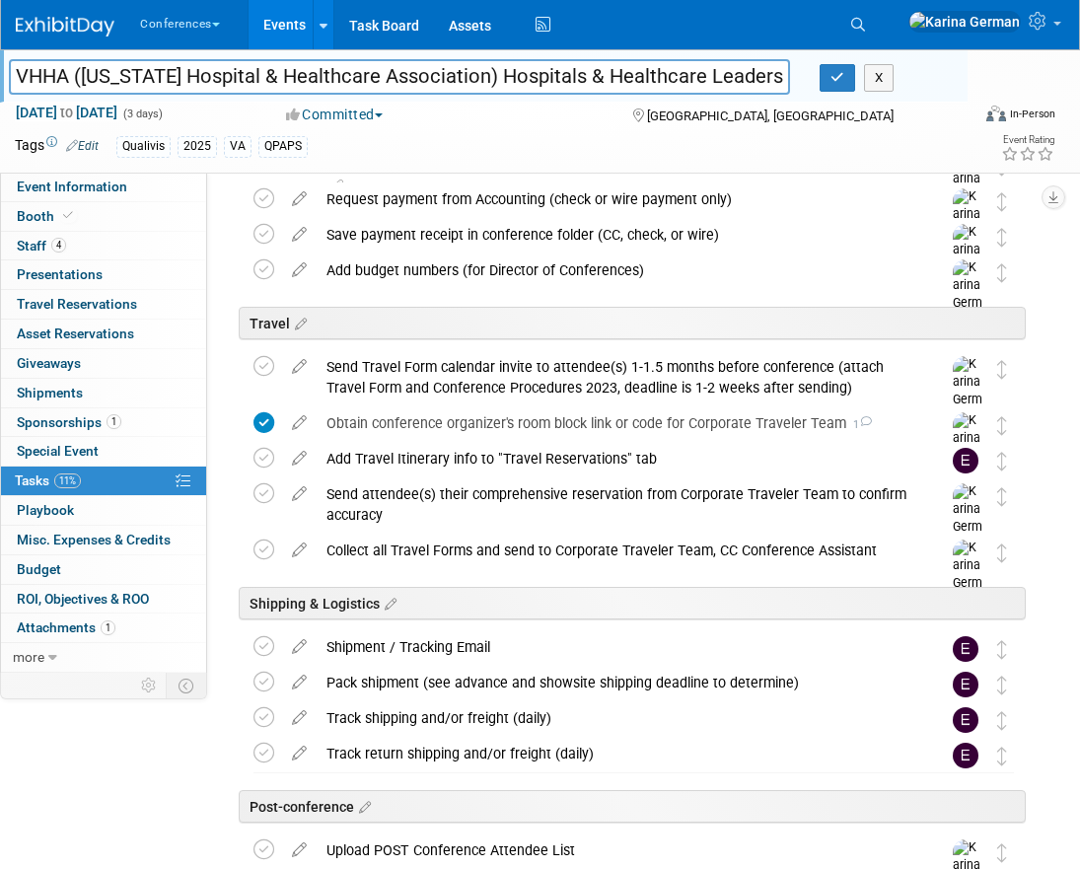
scroll to position [635, 0]
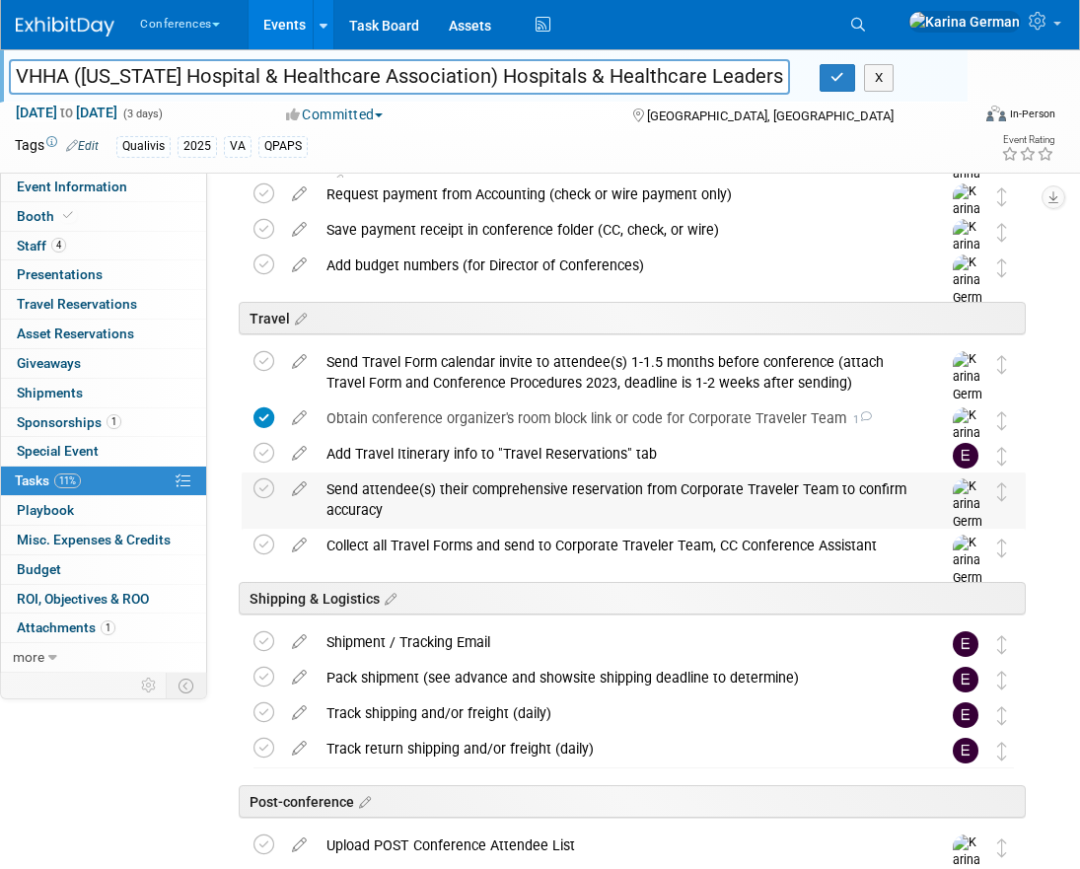
click at [414, 480] on div "Send attendee(s) their comprehensive reservation from Corporate Traveler Team t…" at bounding box center [615, 499] width 597 height 54
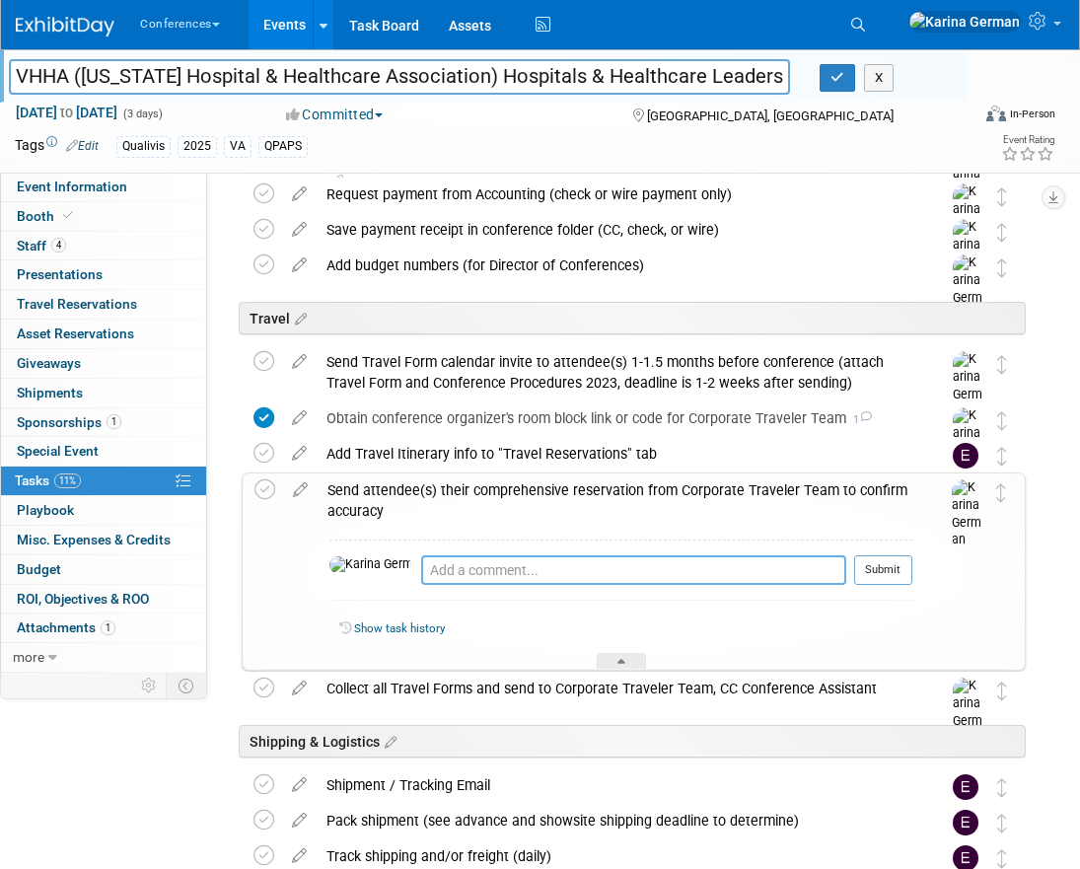
click at [462, 579] on textarea at bounding box center [633, 570] width 425 height 30
type textarea "[PERSON_NAME] is all set"
click at [890, 585] on div at bounding box center [883, 592] width 58 height 15
click at [878, 566] on button "Submit" at bounding box center [883, 570] width 58 height 30
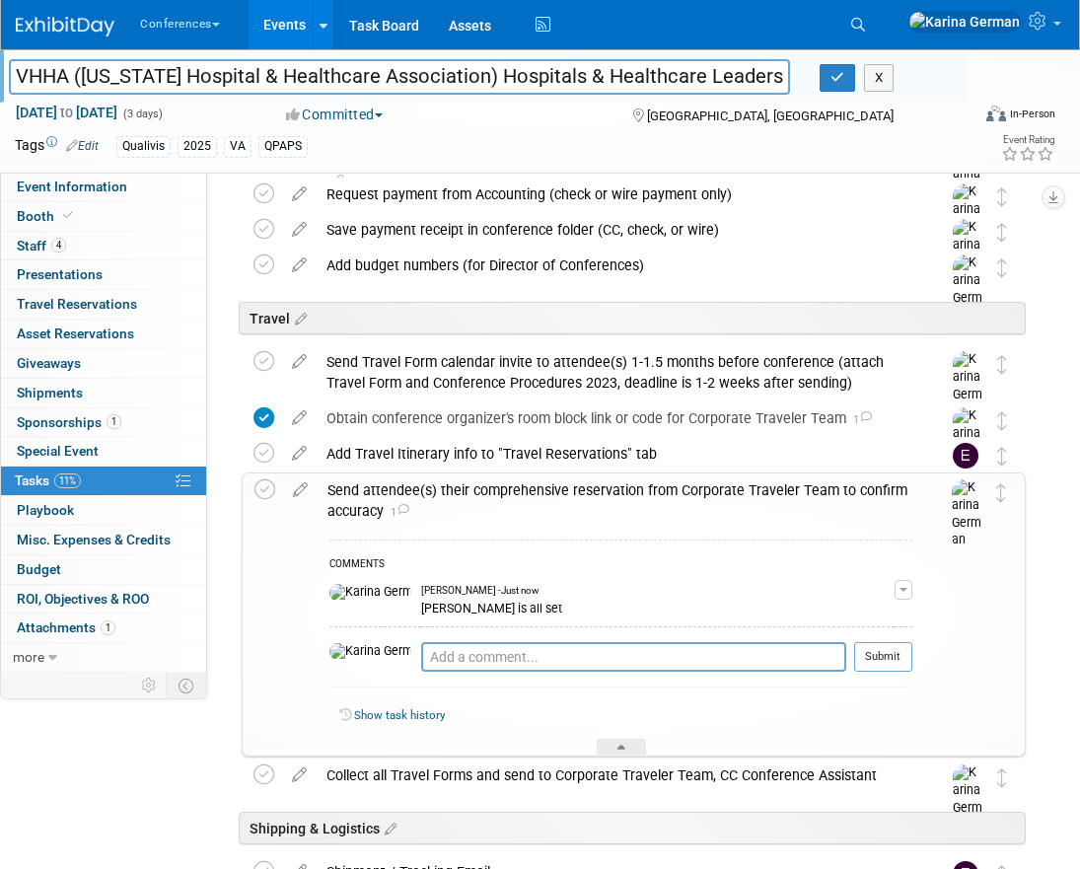
click at [676, 507] on div "Send attendee(s) their comprehensive reservation from Corporate Traveler Team t…" at bounding box center [615, 500] width 595 height 54
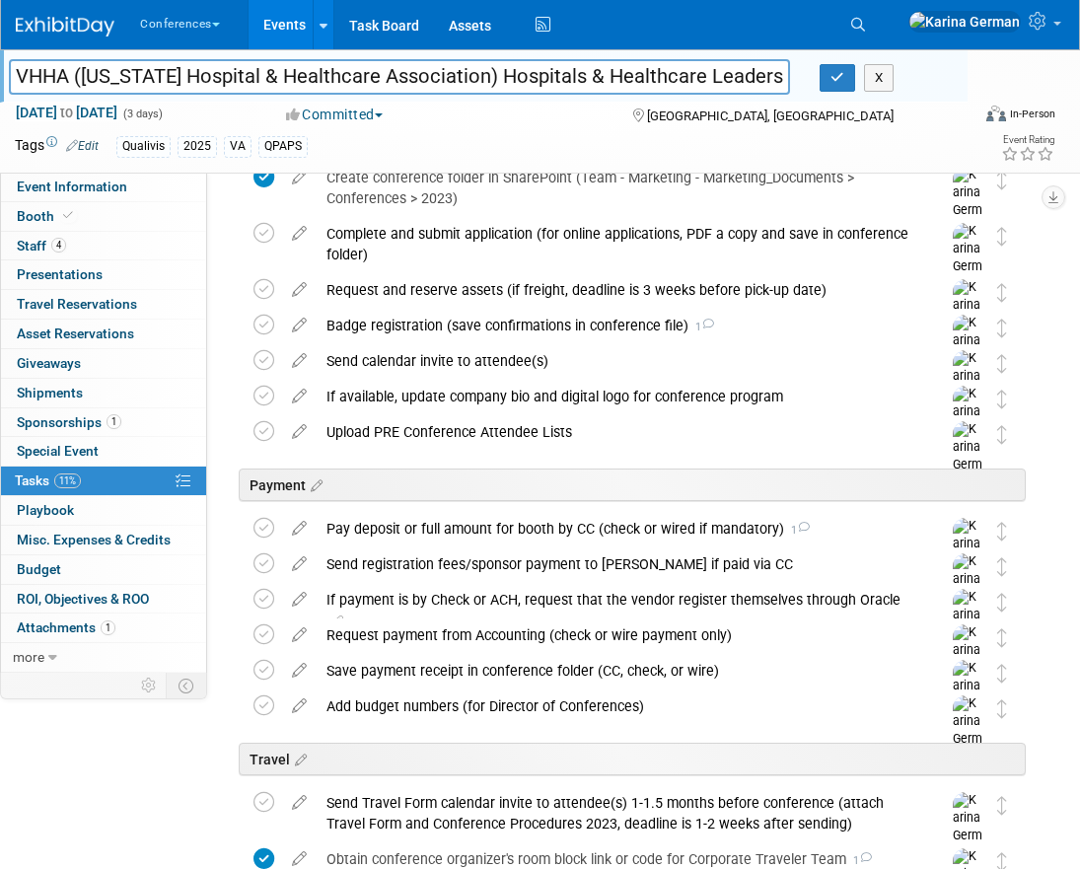
scroll to position [0, 0]
